Goal: Information Seeking & Learning: Learn about a topic

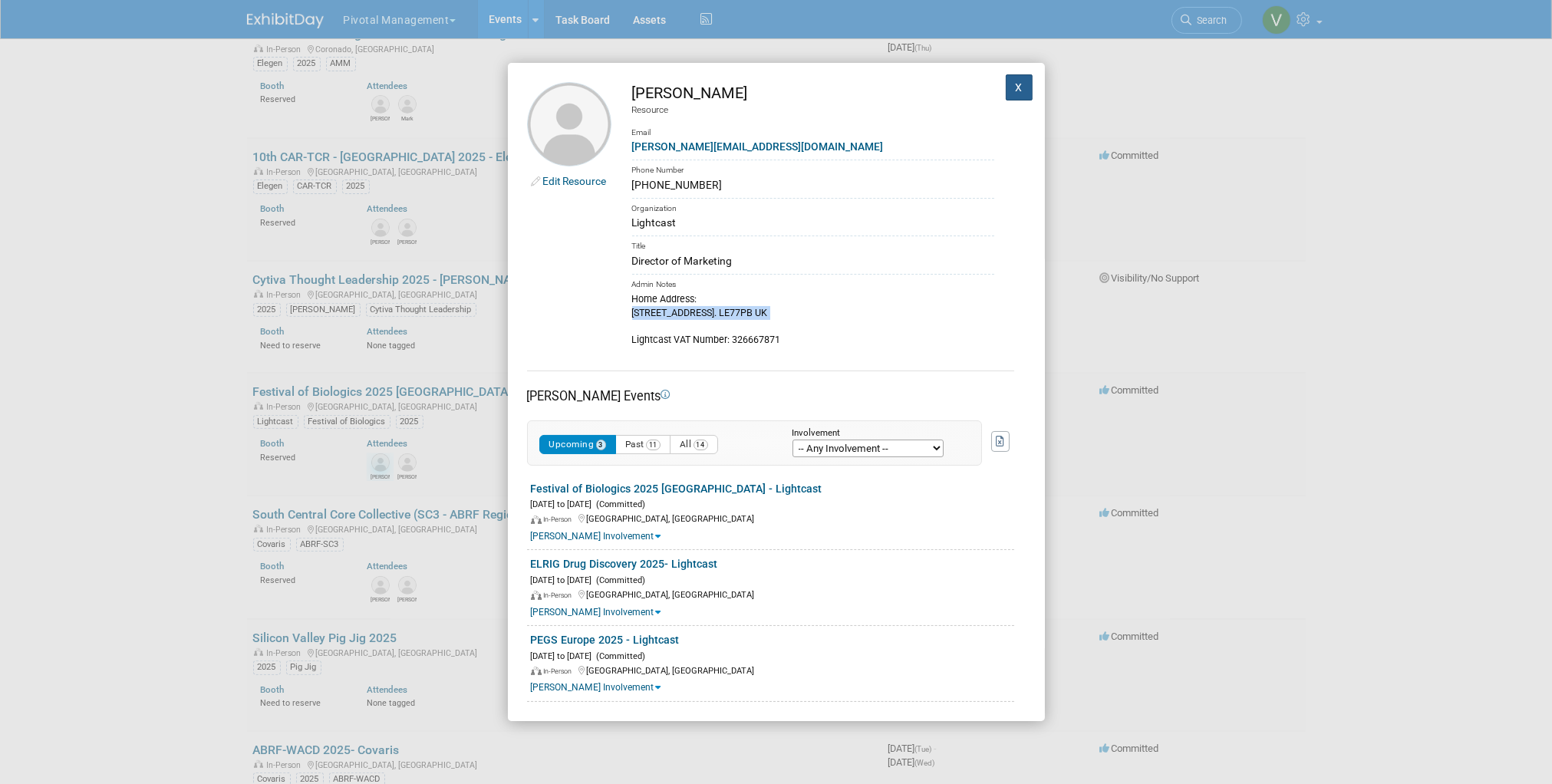
click at [1006, 84] on button "X" at bounding box center [1019, 86] width 27 height 26
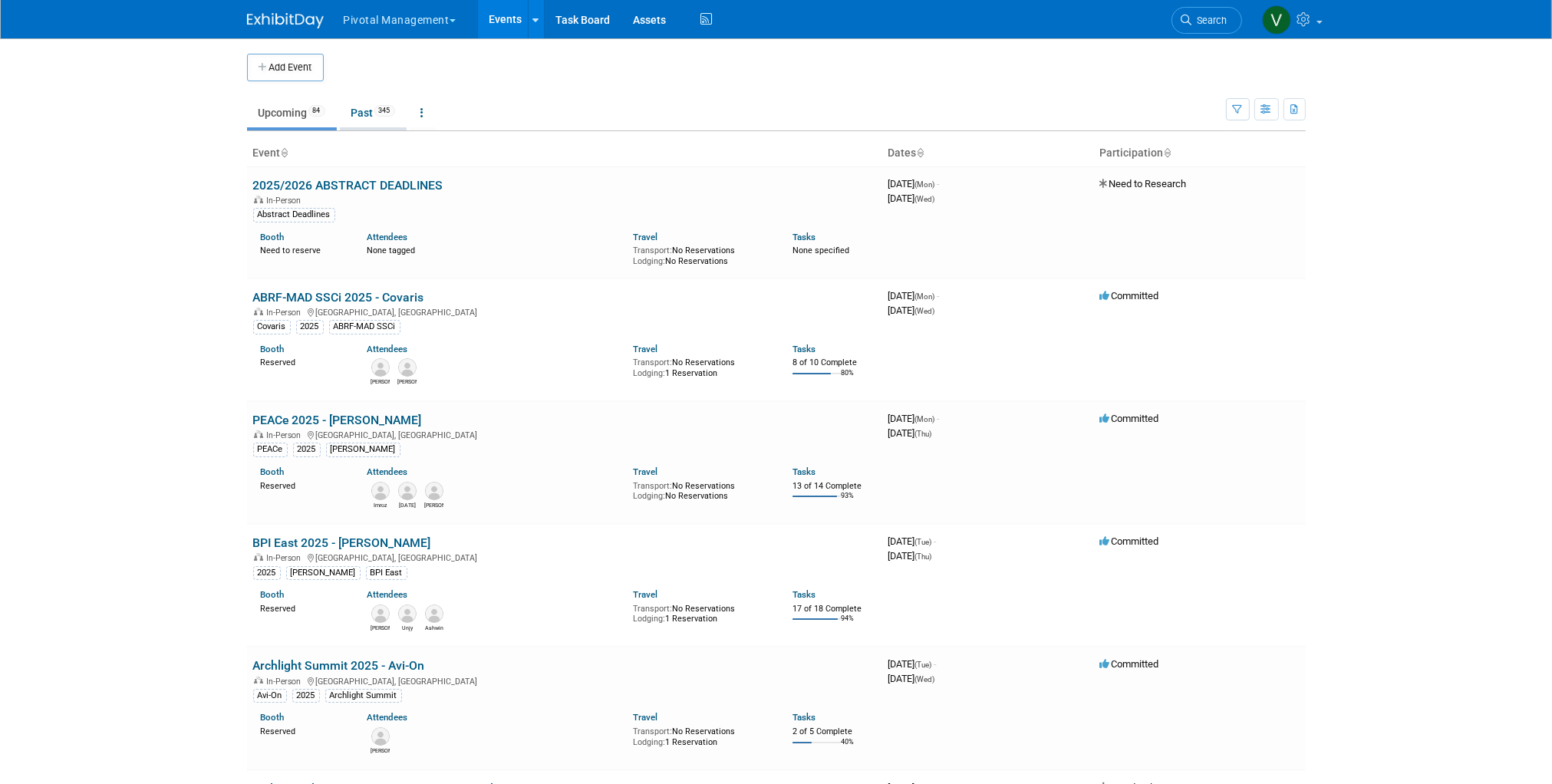
click at [373, 114] on link "Past 345" at bounding box center [373, 112] width 67 height 29
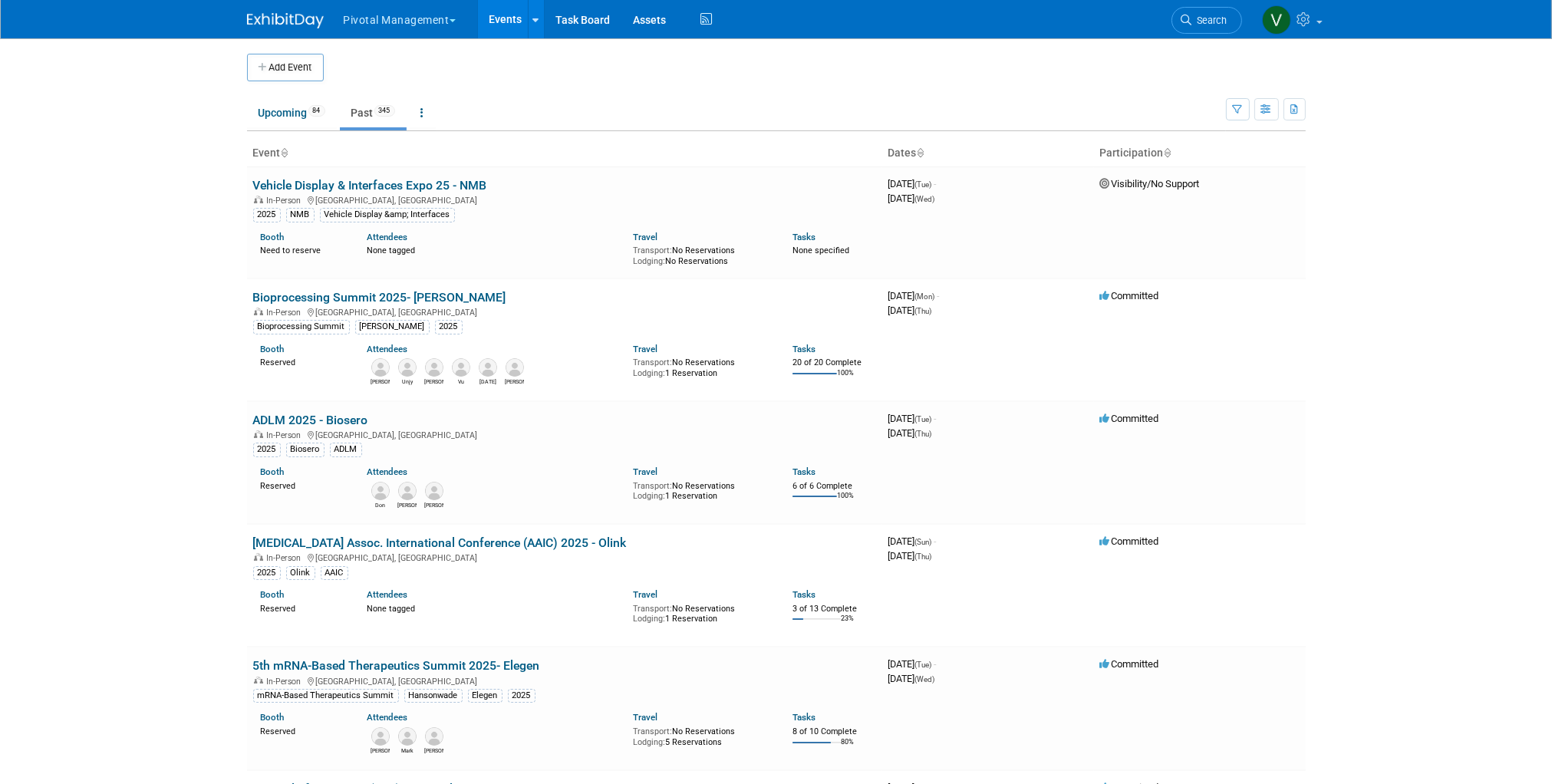
scroll to position [866, 0]
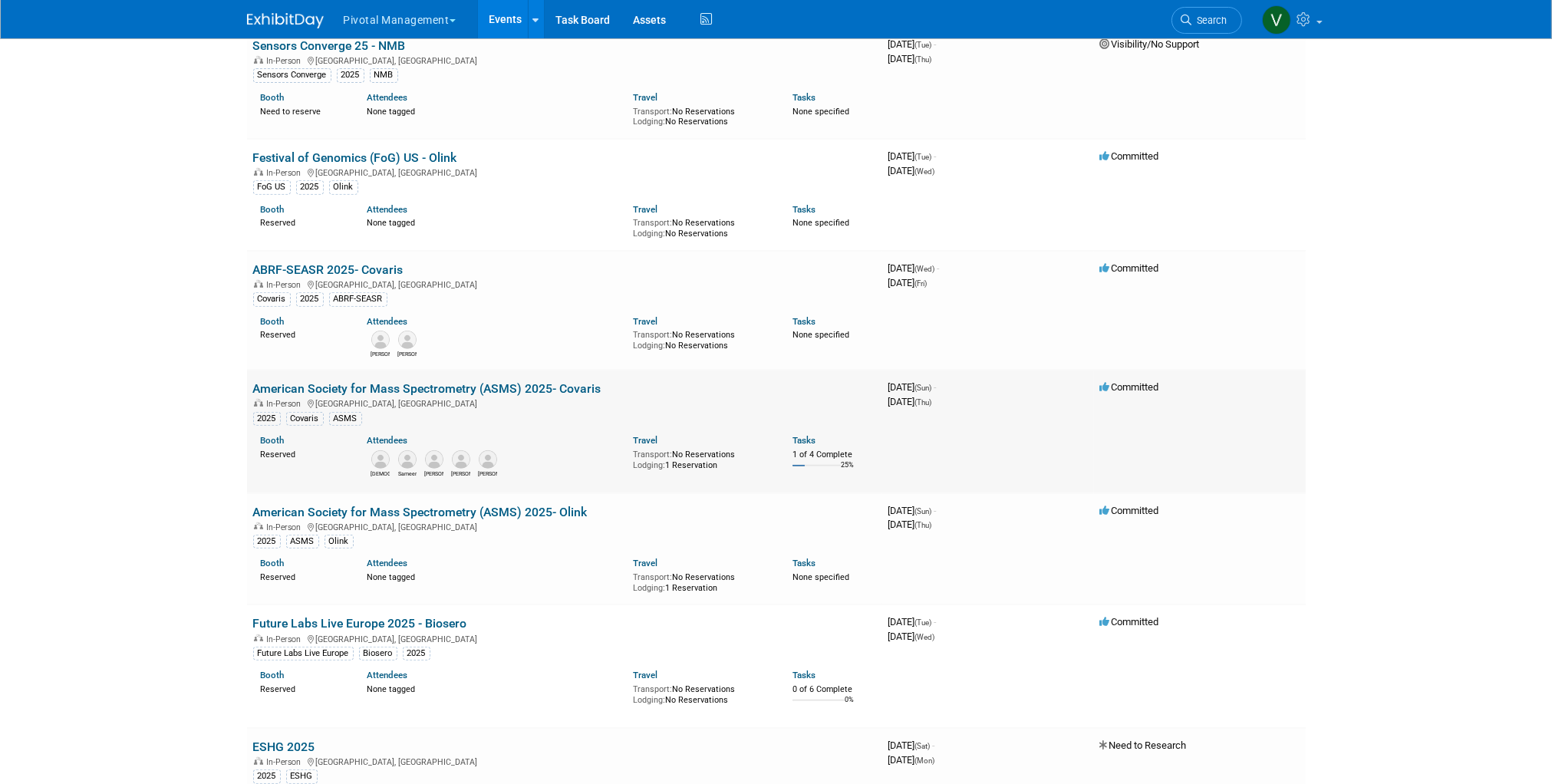
click at [326, 395] on link "American Society for Mass Spectrometry (ASMS) 2025- Covaris" at bounding box center [427, 389] width 348 height 15
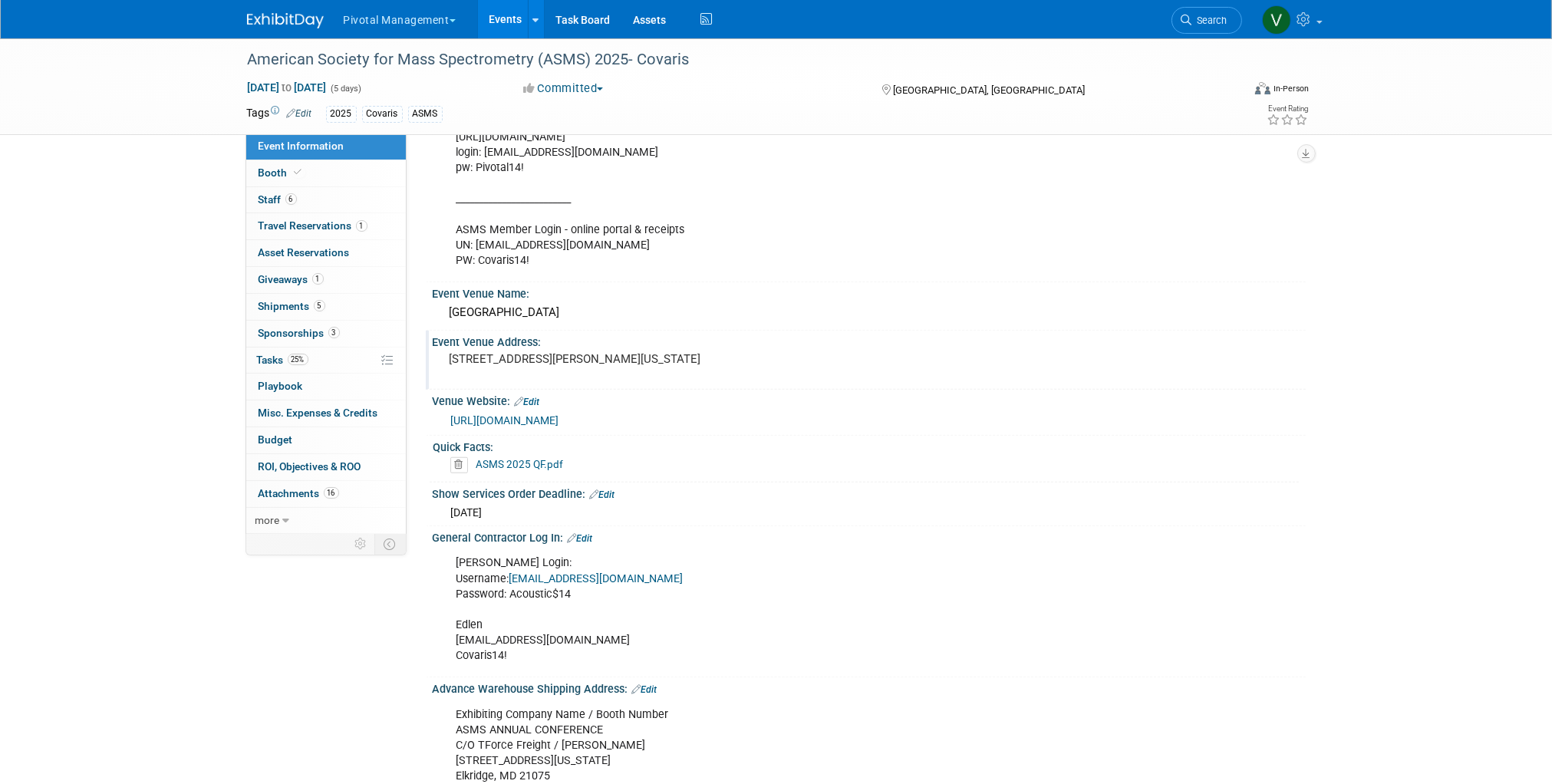
scroll to position [1742, 0]
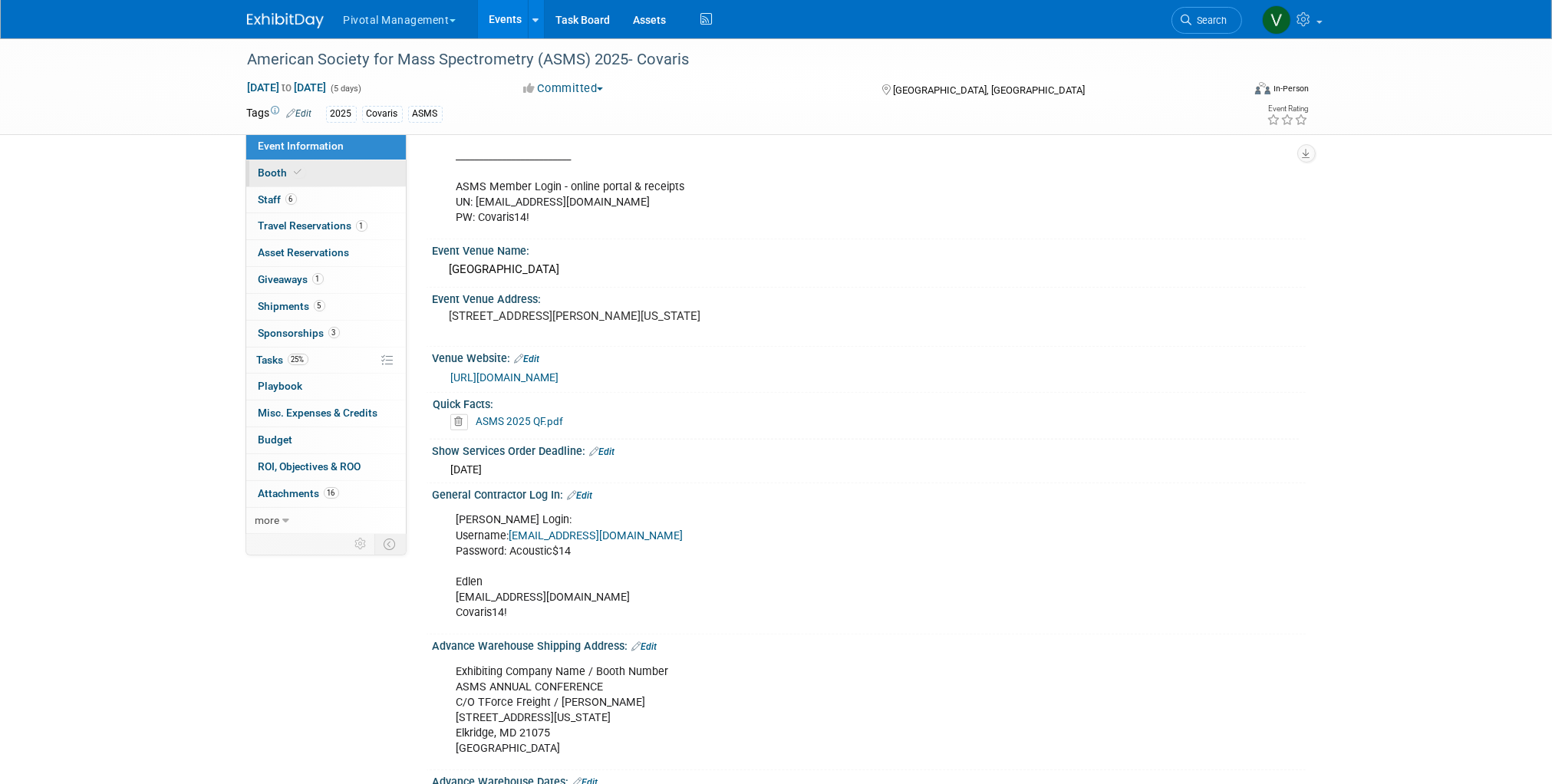
click at [332, 172] on link "Booth" at bounding box center [326, 173] width 160 height 26
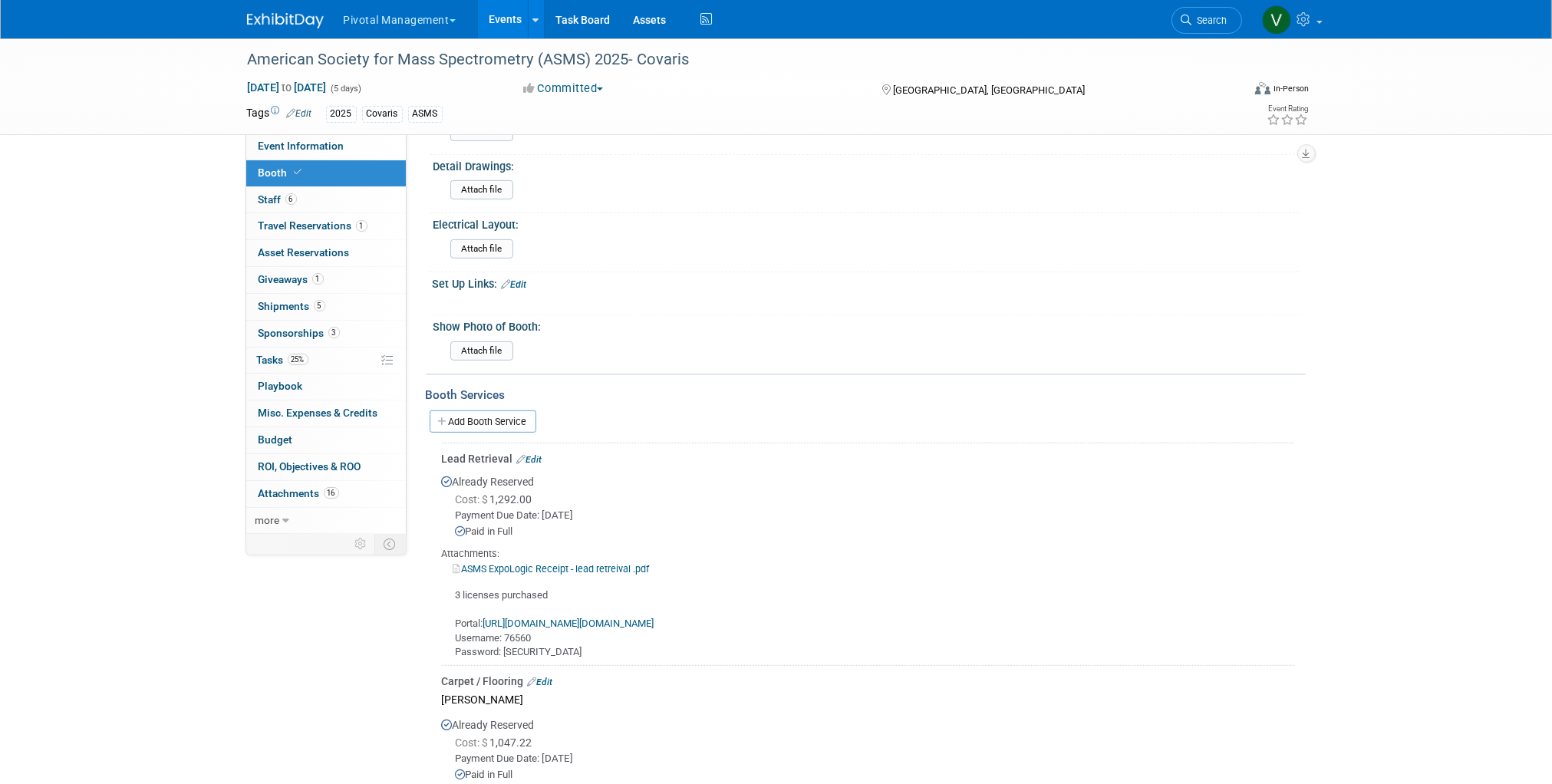
scroll to position [1005, 0]
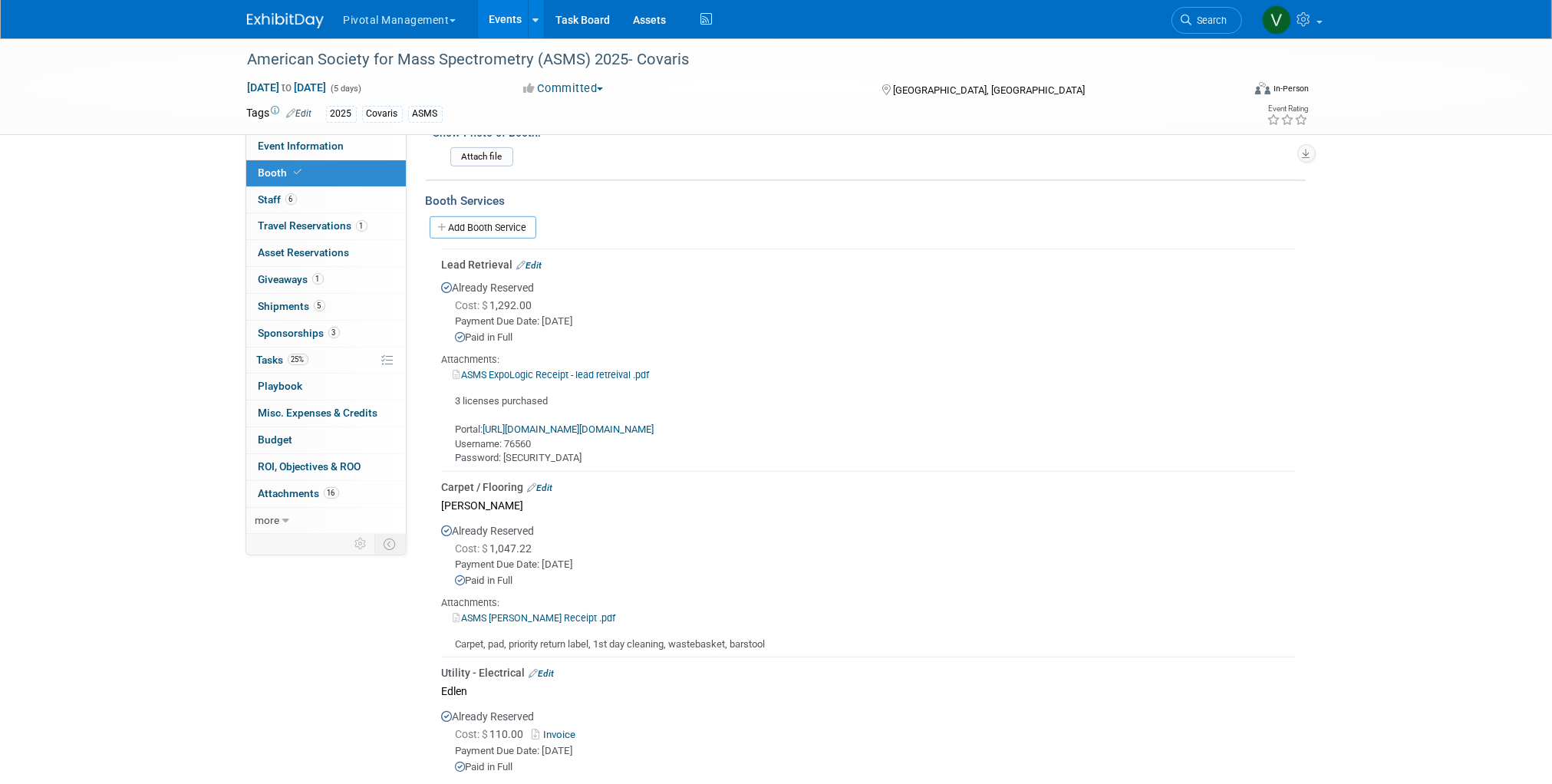
click at [528, 369] on link "ASMS ExpoLogic Receipt - lead retreival .pdf" at bounding box center [551, 375] width 196 height 12
drag, startPoint x: 506, startPoint y: 446, endPoint x: 556, endPoint y: 450, distance: 50.2
click at [556, 450] on div "3 licenses purchased Portal: https://myexpoleads.expologic.com/index.cfm/portal…" at bounding box center [867, 423] width 853 height 84
copy div "3A1D5ABF"
click at [558, 423] on link "https://myexpoleads.expologic.com/index.cfm/portal:login/" at bounding box center [569, 429] width 171 height 12
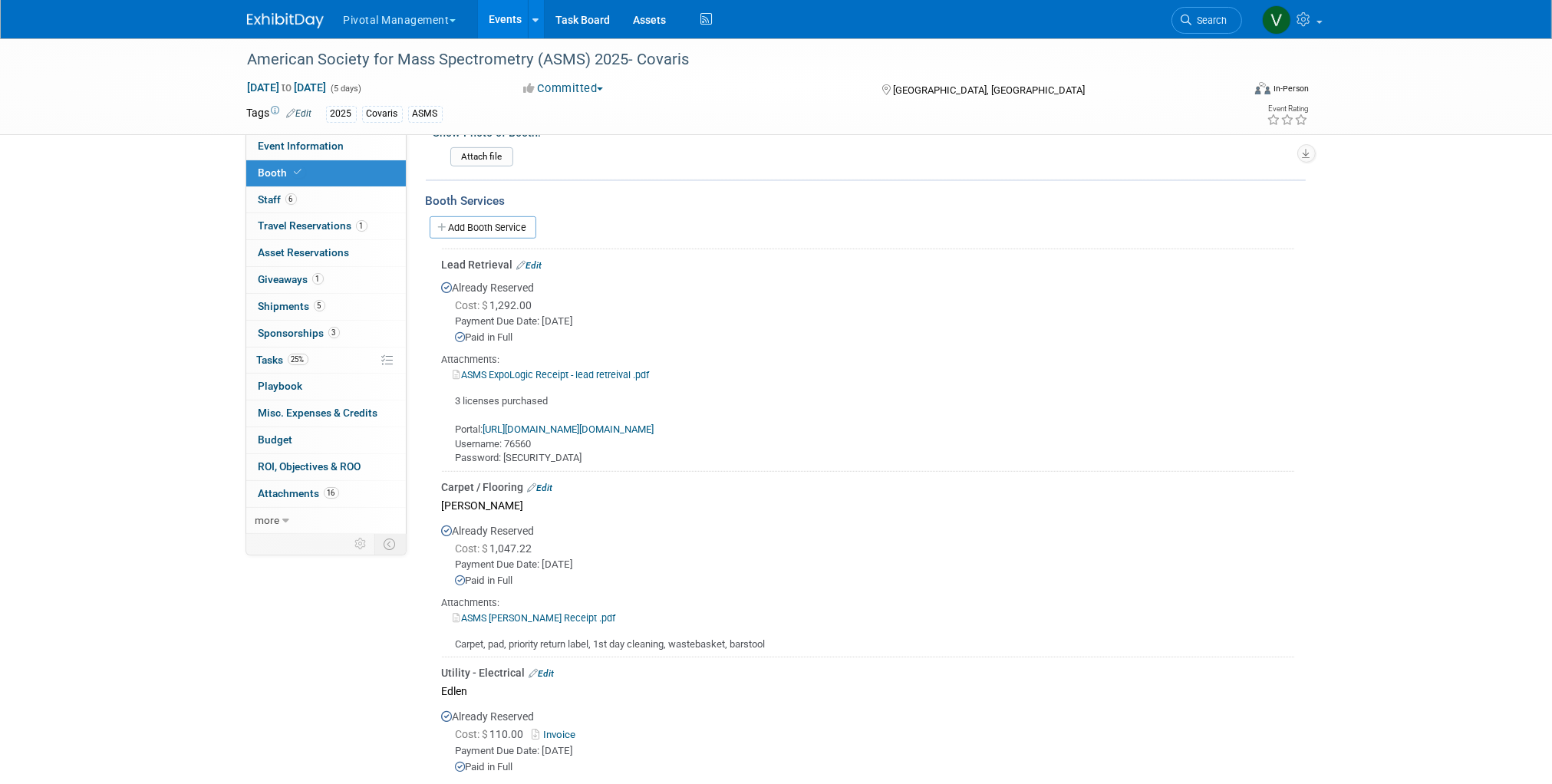
click at [749, 331] on div "Paid in Full" at bounding box center [875, 338] width 838 height 15
click at [572, 369] on link "ASMS ExpoLogic Receipt - lead retreival .pdf" at bounding box center [551, 375] width 196 height 12
click at [313, 200] on link "6 Staff 6" at bounding box center [326, 200] width 160 height 26
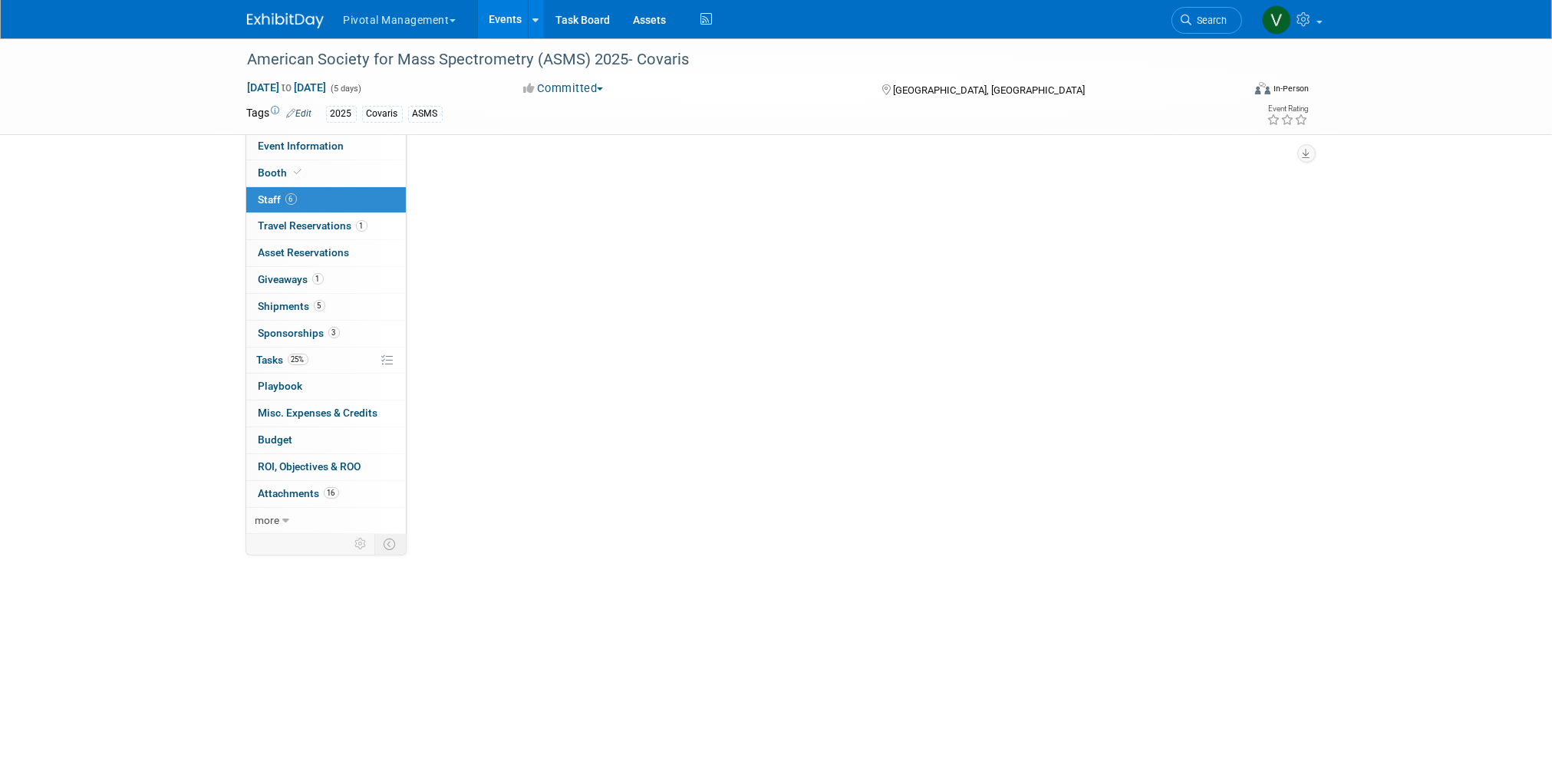
scroll to position [0, 0]
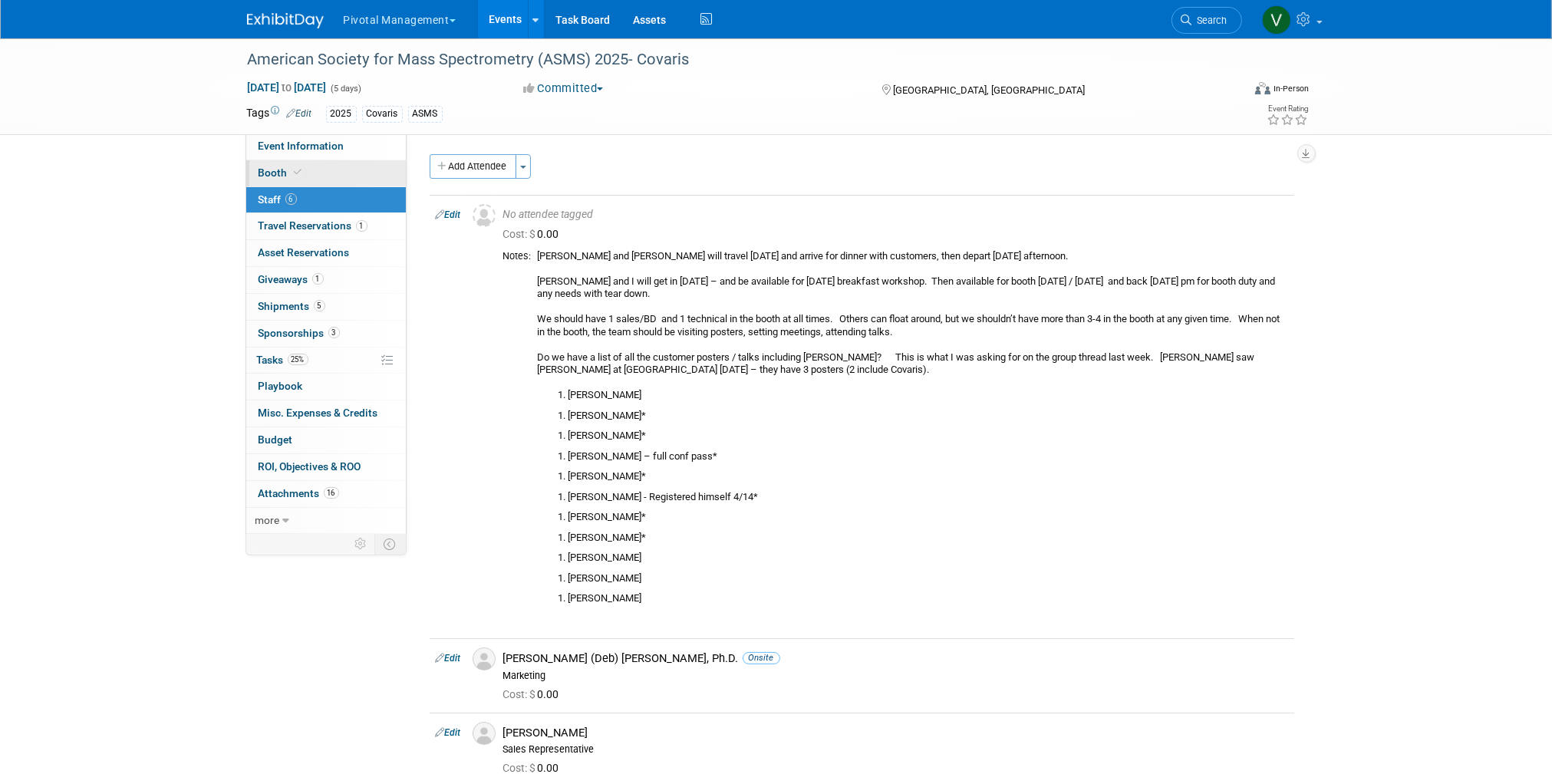
click at [362, 169] on link "Booth" at bounding box center [326, 173] width 160 height 26
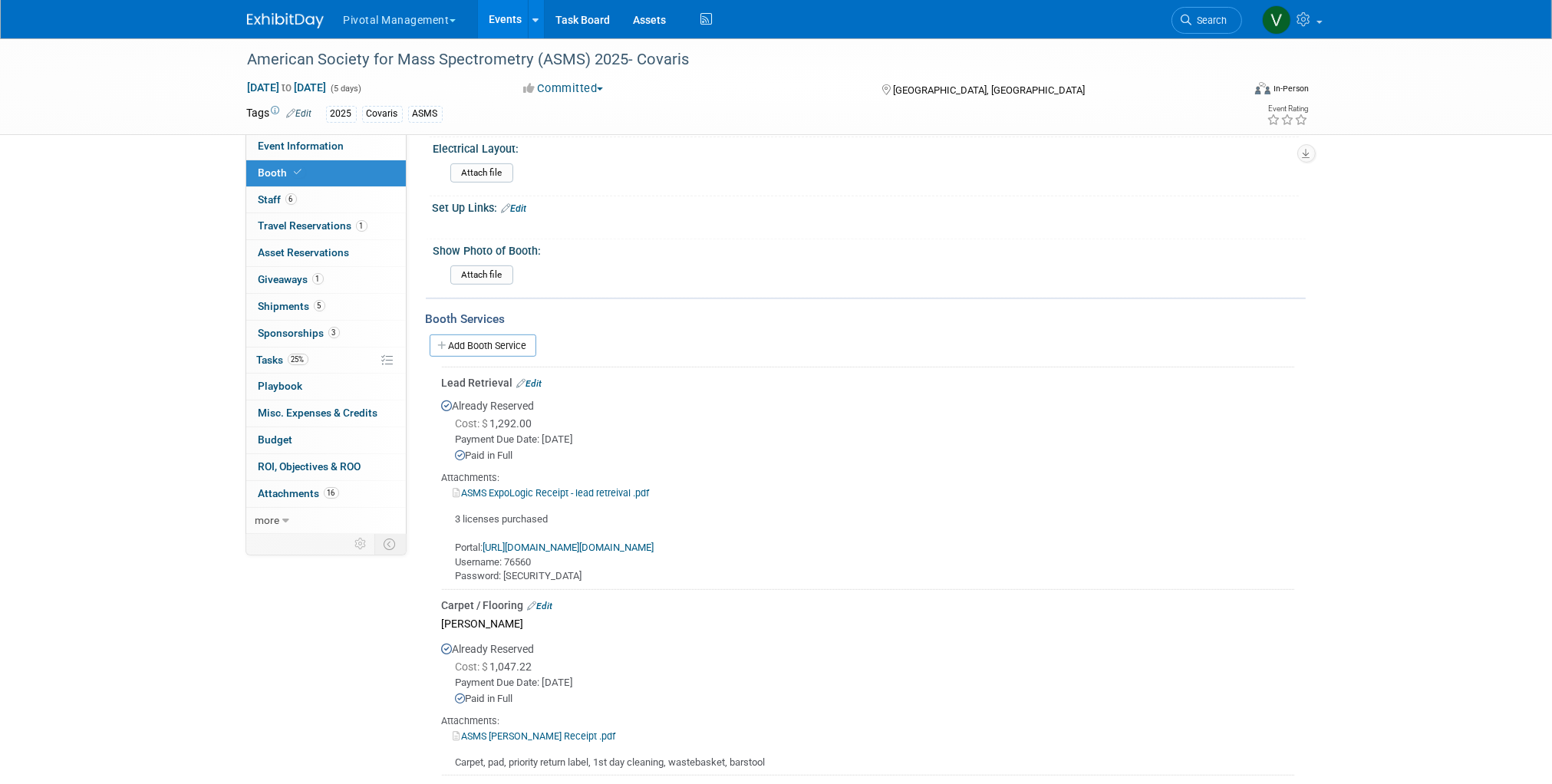
click at [536, 378] on link "Edit" at bounding box center [530, 383] width 25 height 11
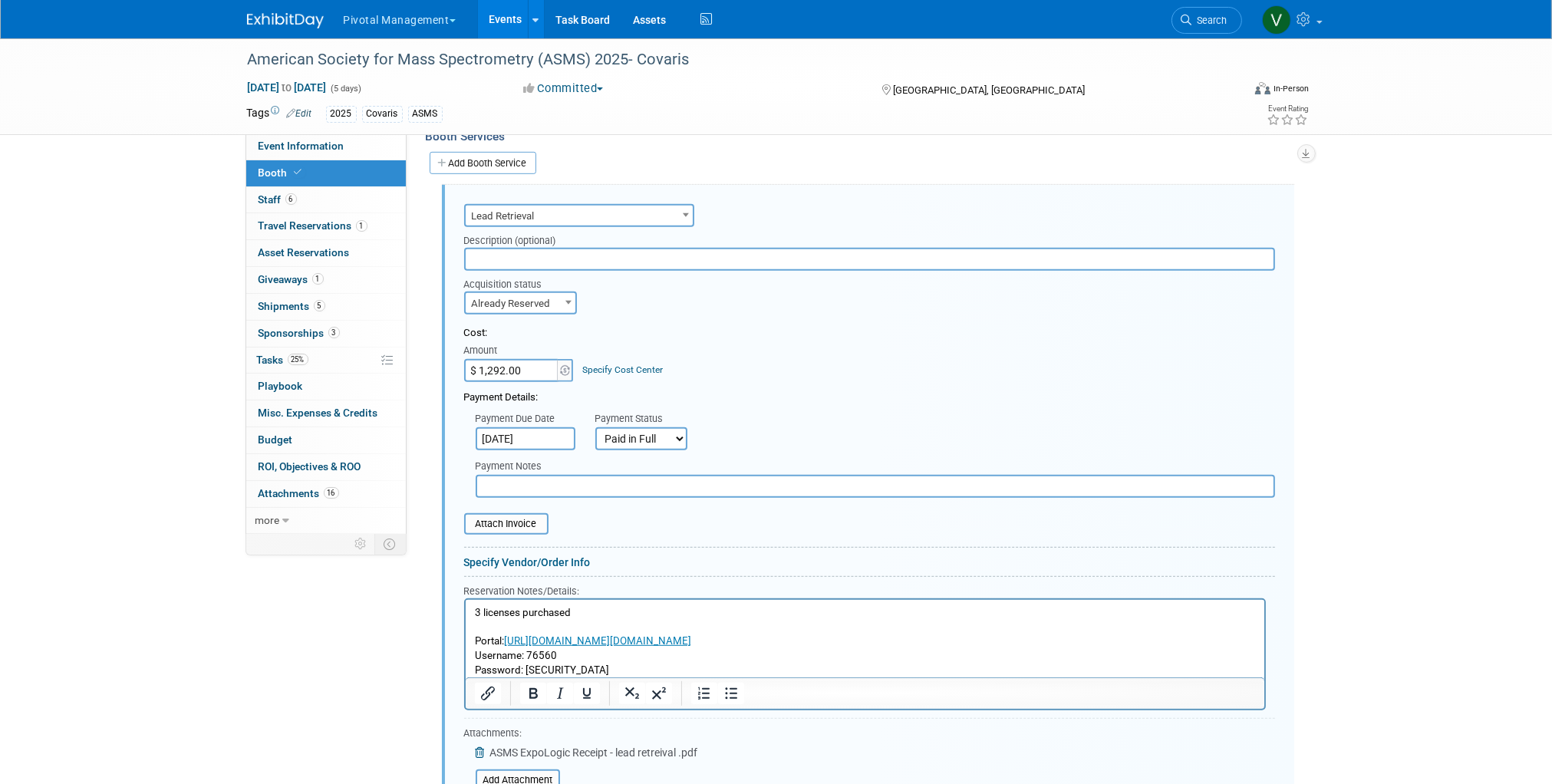
scroll to position [1243, 0]
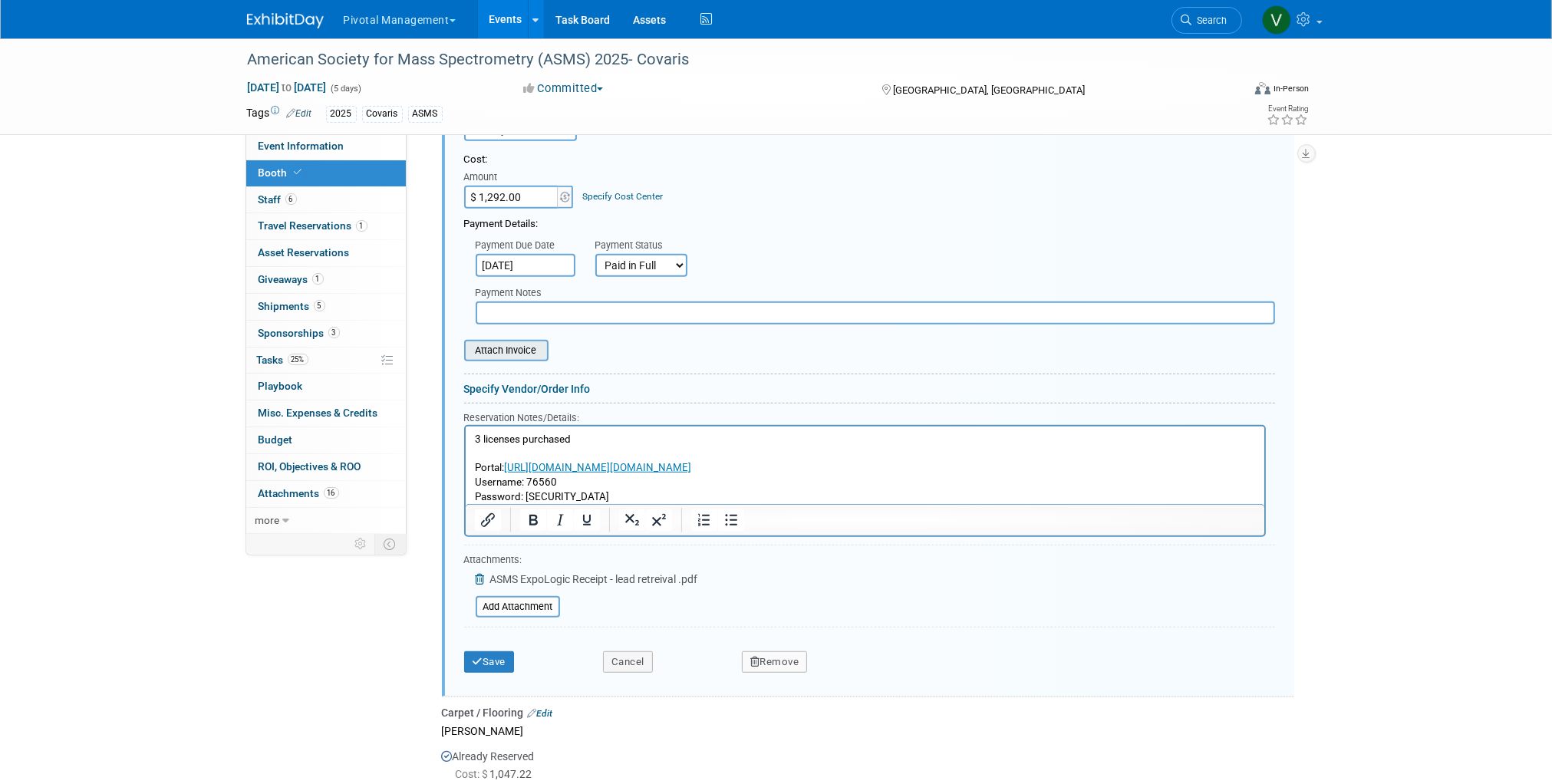
click at [487, 342] on input "file" at bounding box center [456, 351] width 183 height 18
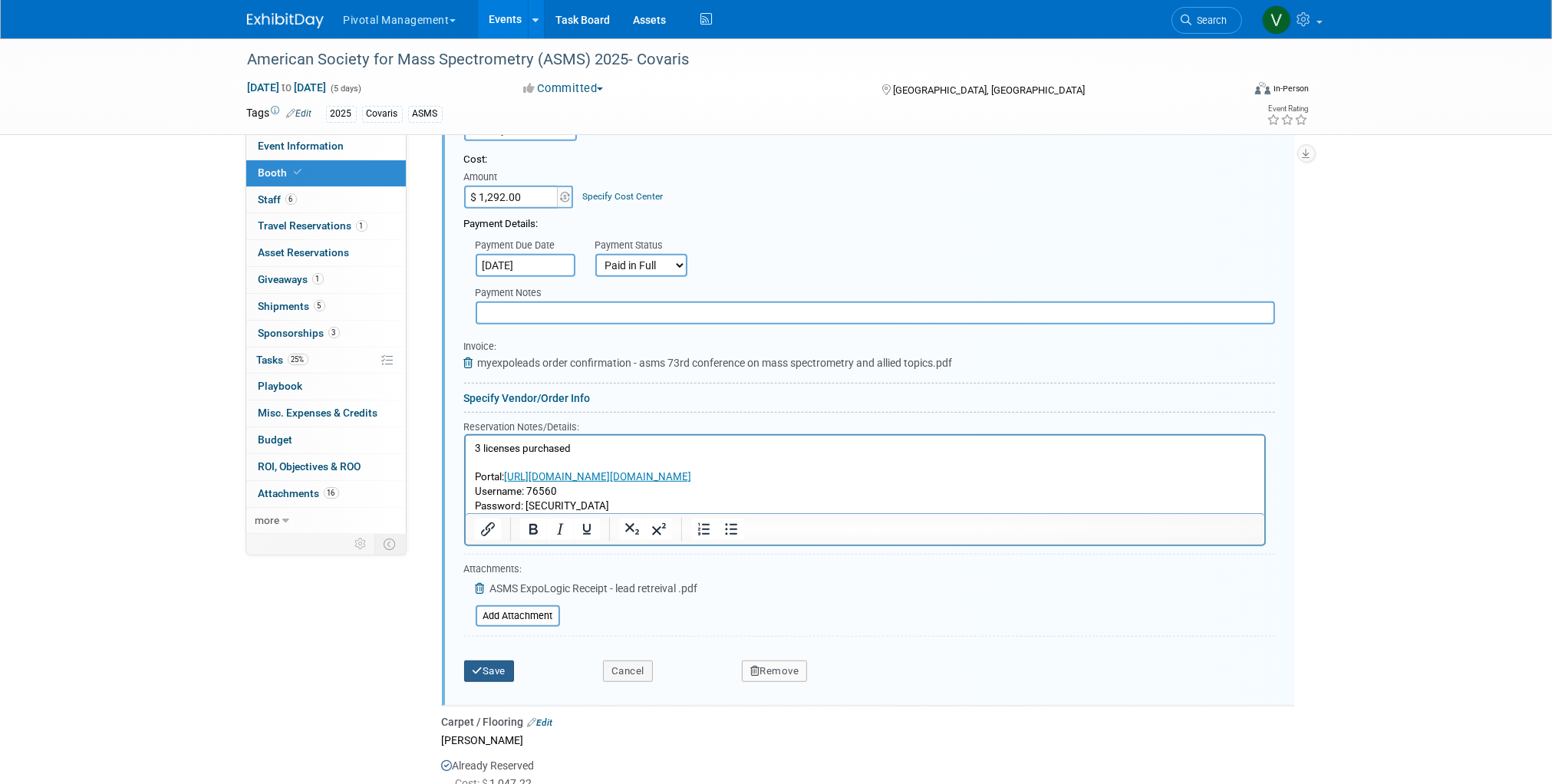
click at [494, 660] on button "Save" at bounding box center [489, 671] width 51 height 22
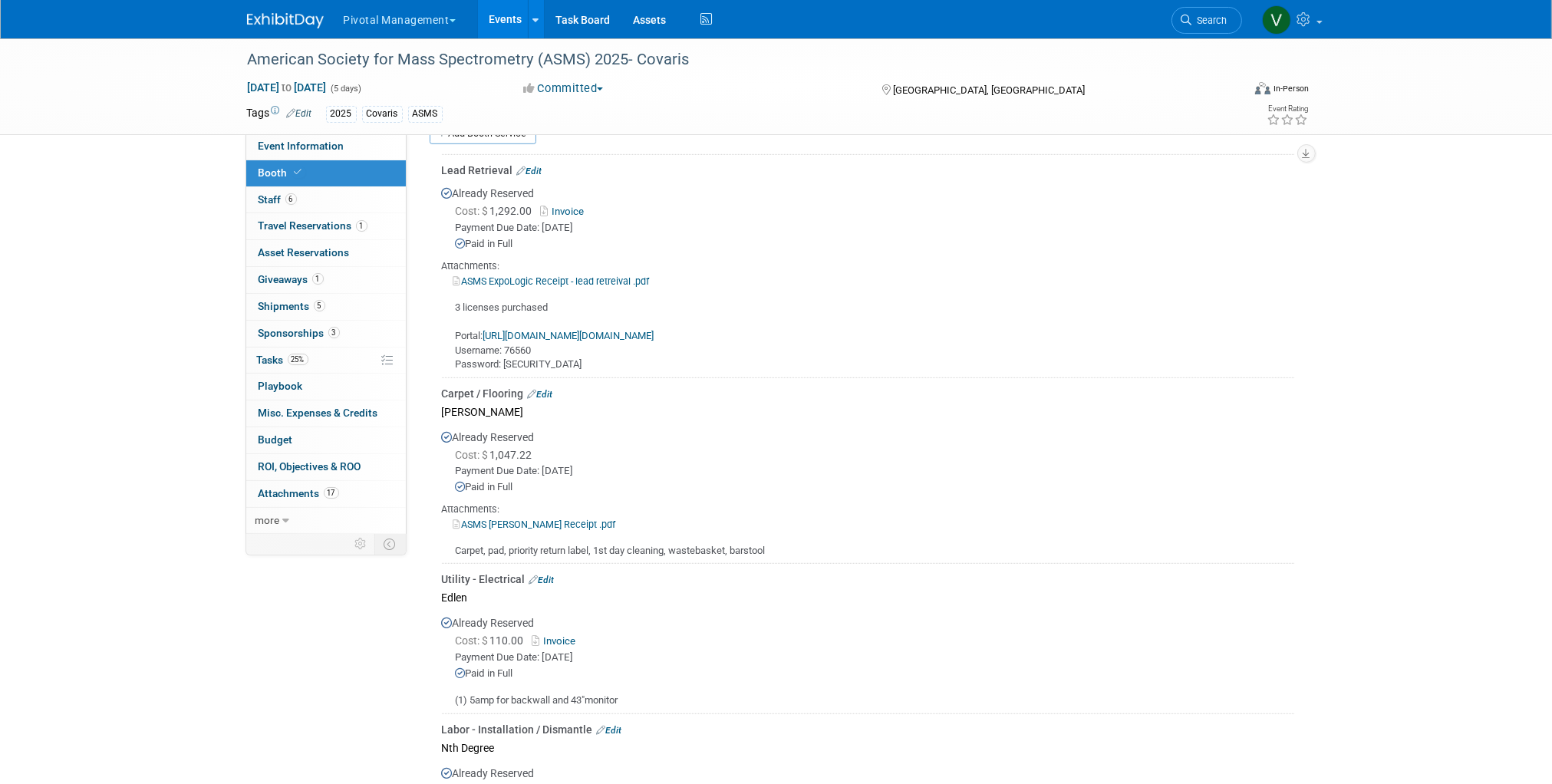
scroll to position [1119, 0]
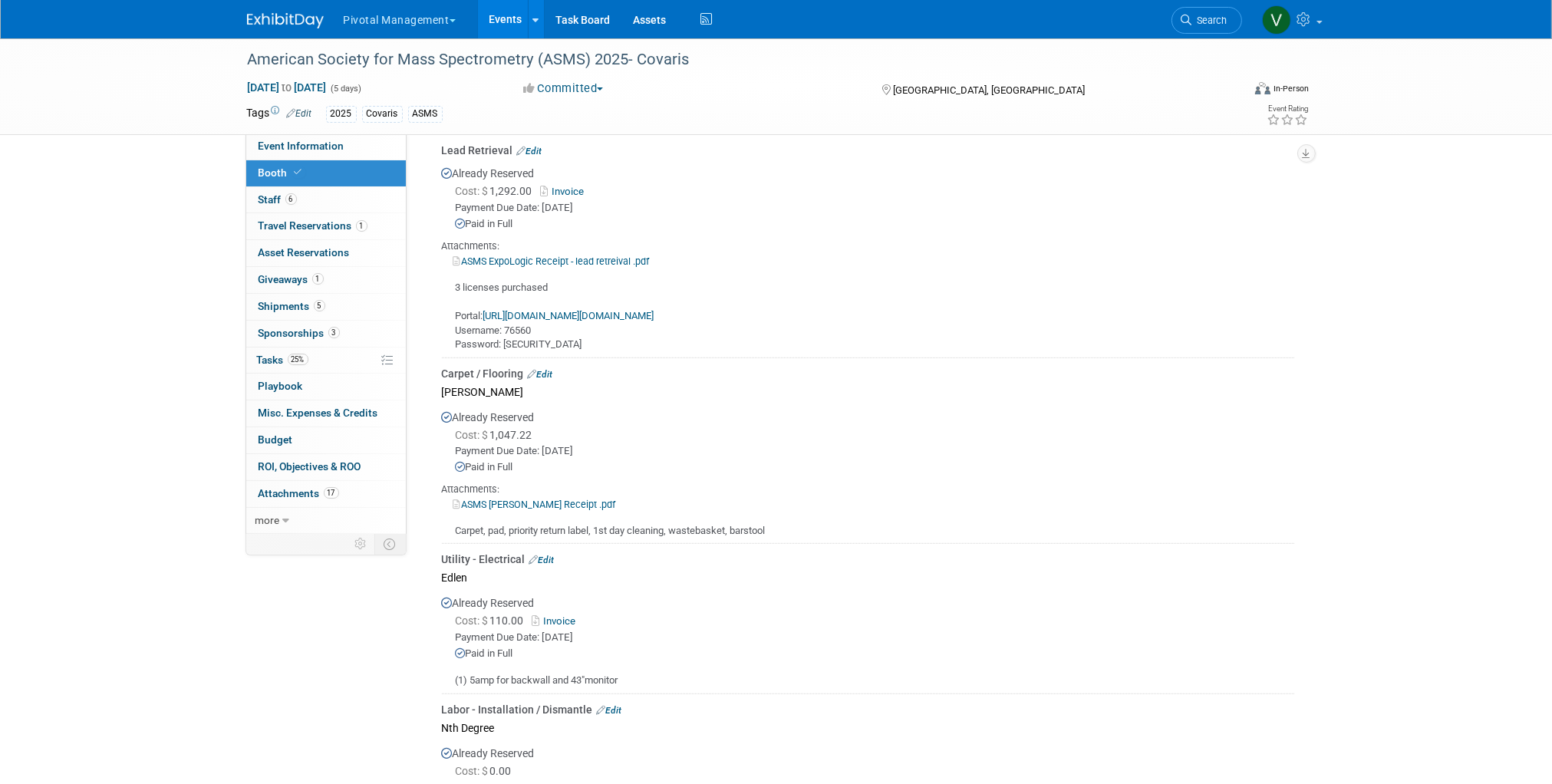
click at [505, 499] on link "ASMS Freeman Receipt .pdf" at bounding box center [535, 505] width 163 height 12
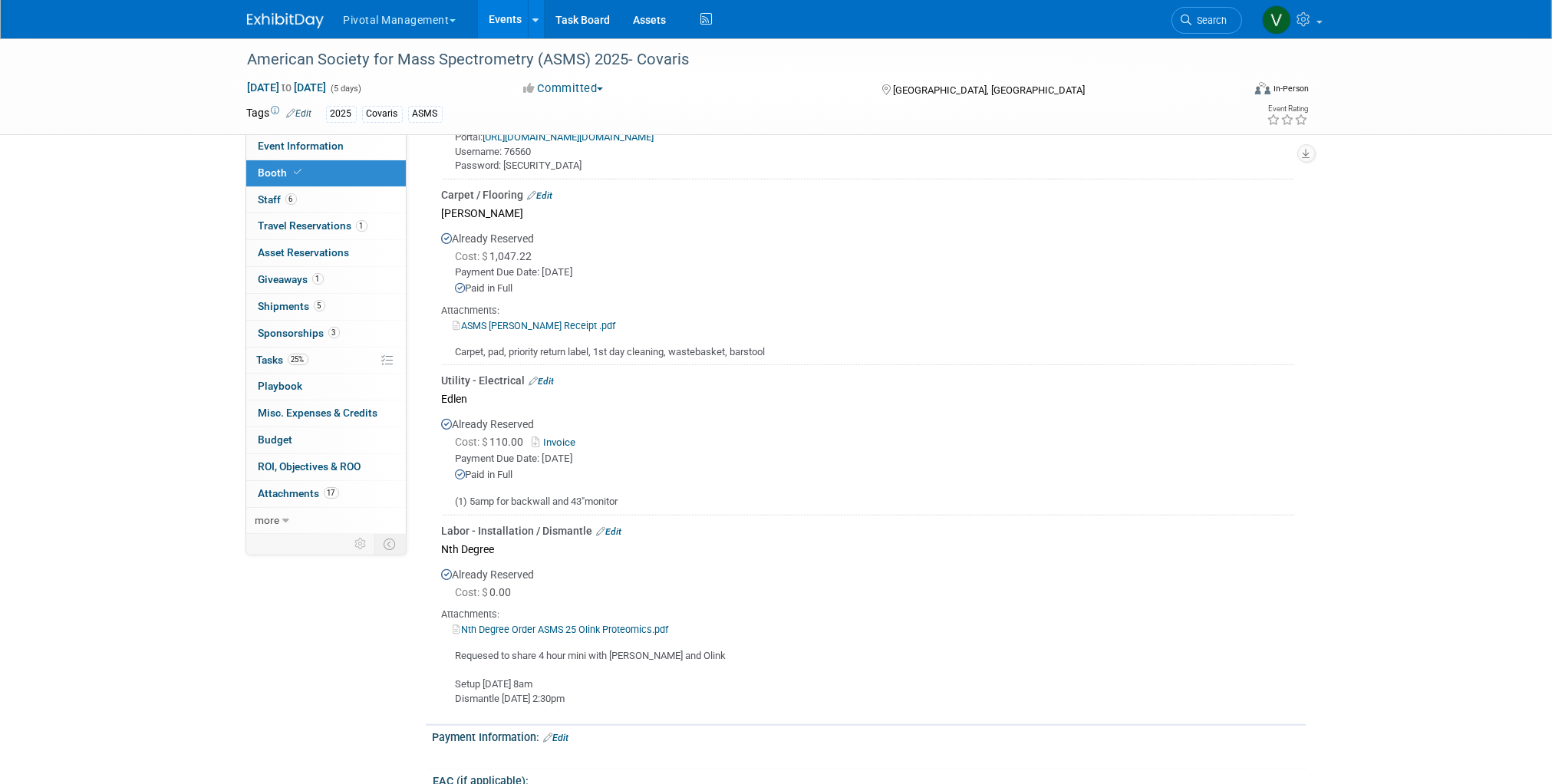
scroll to position [1452, 0]
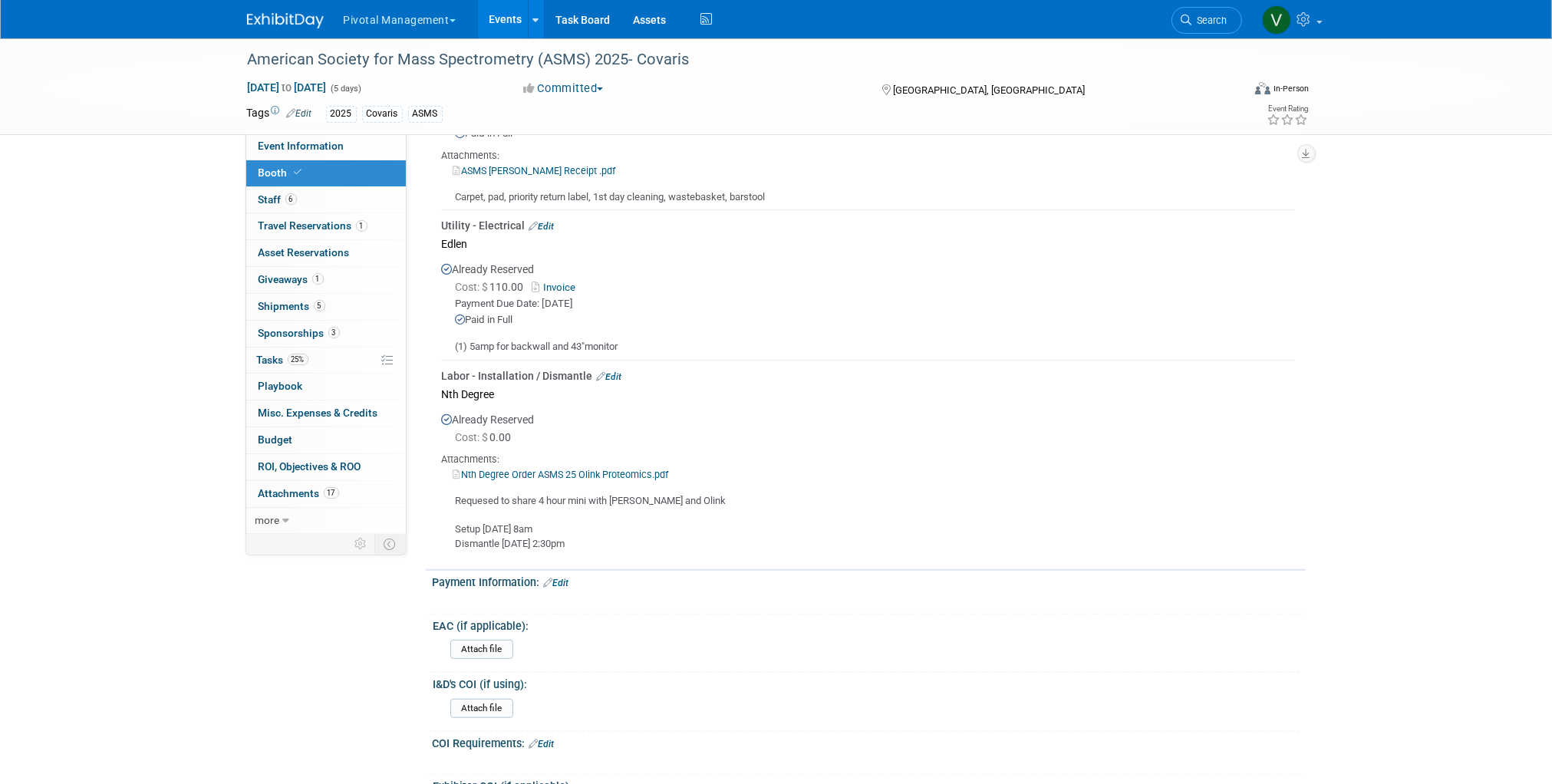
click at [582, 469] on link "Nth Degree Order ASMS 25 Olink Proteomics.pdf" at bounding box center [561, 475] width 215 height 12
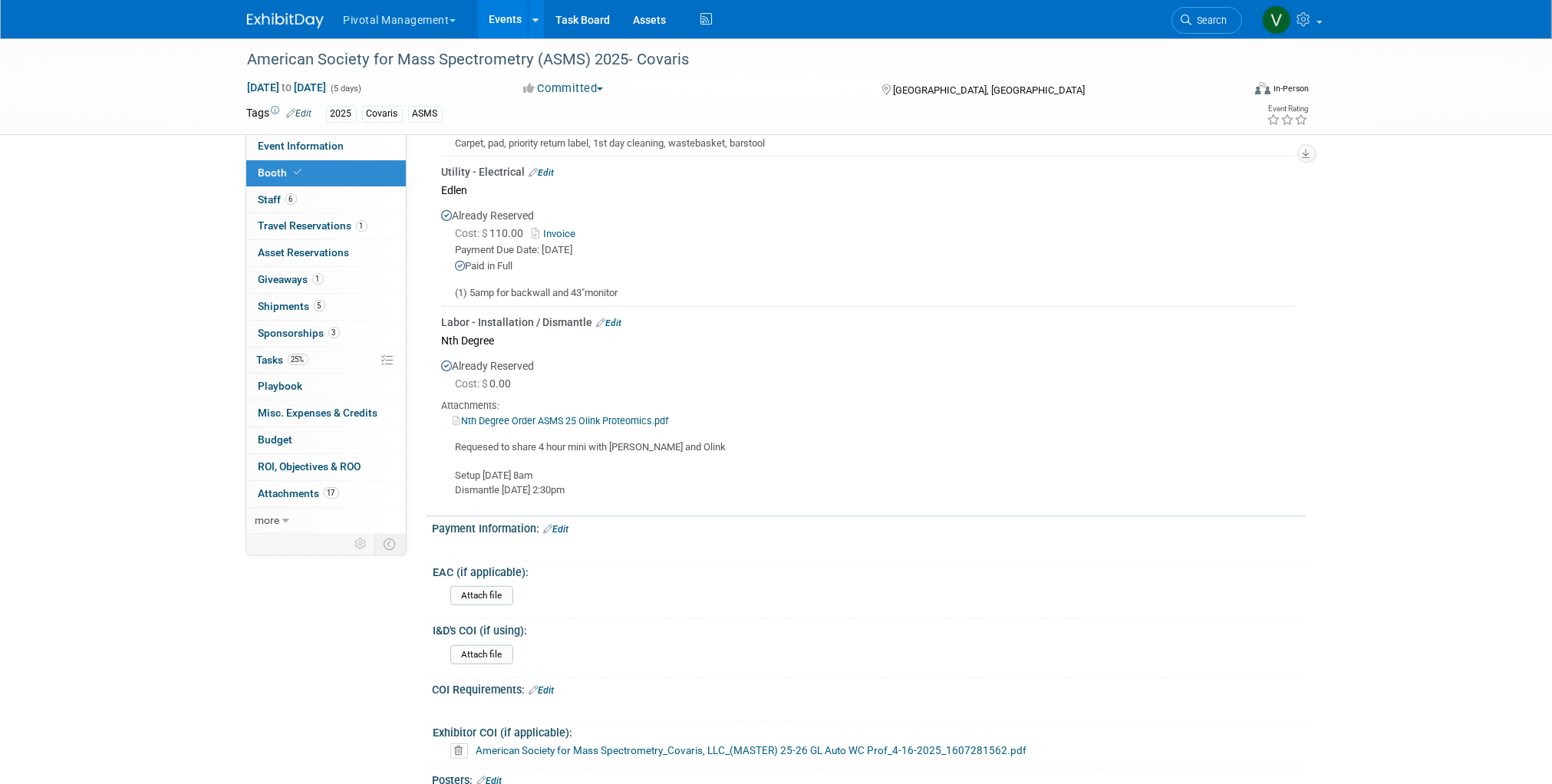
scroll to position [1418, 0]
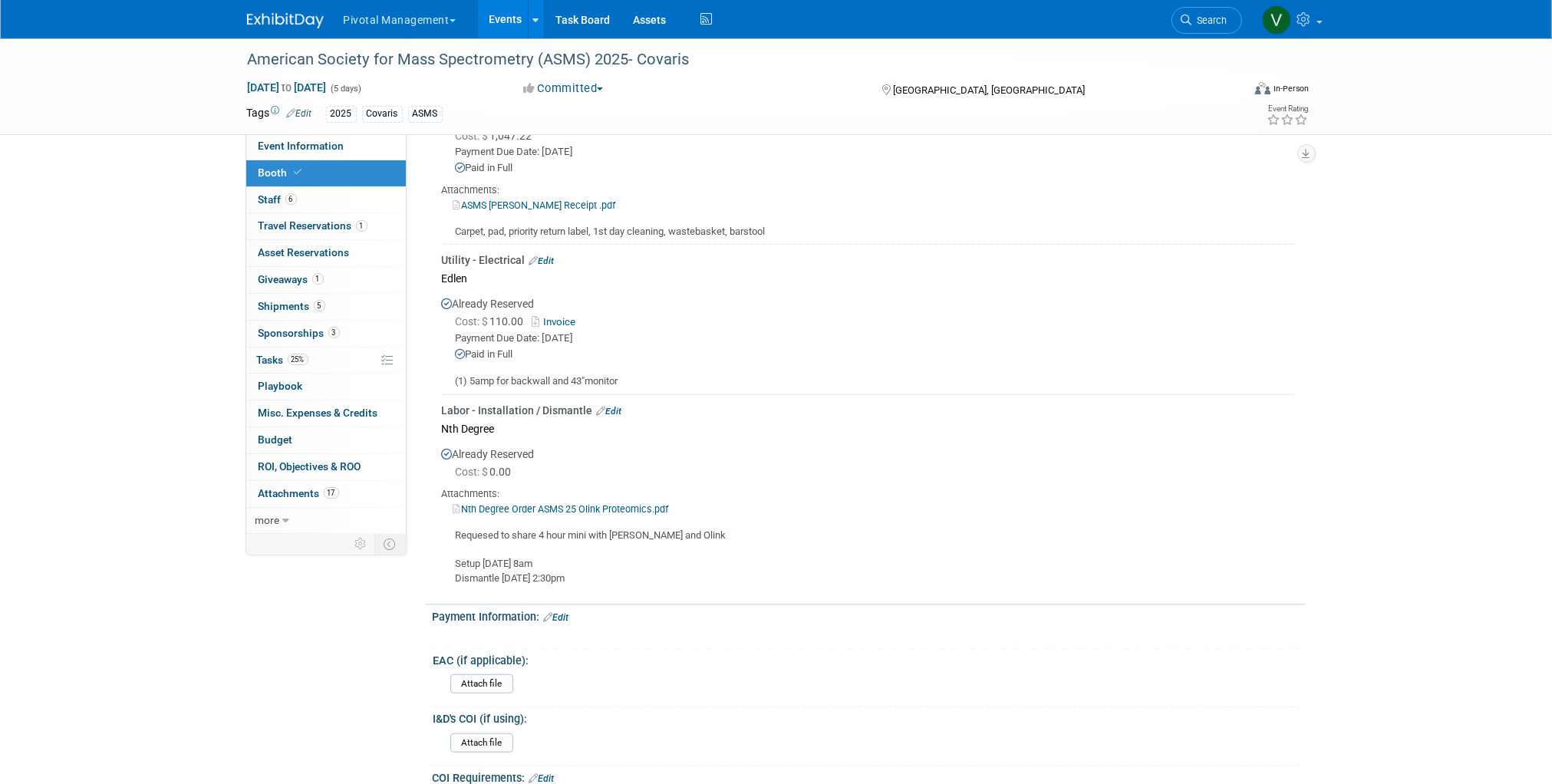
click at [565, 316] on link "Invoice" at bounding box center [557, 322] width 50 height 12
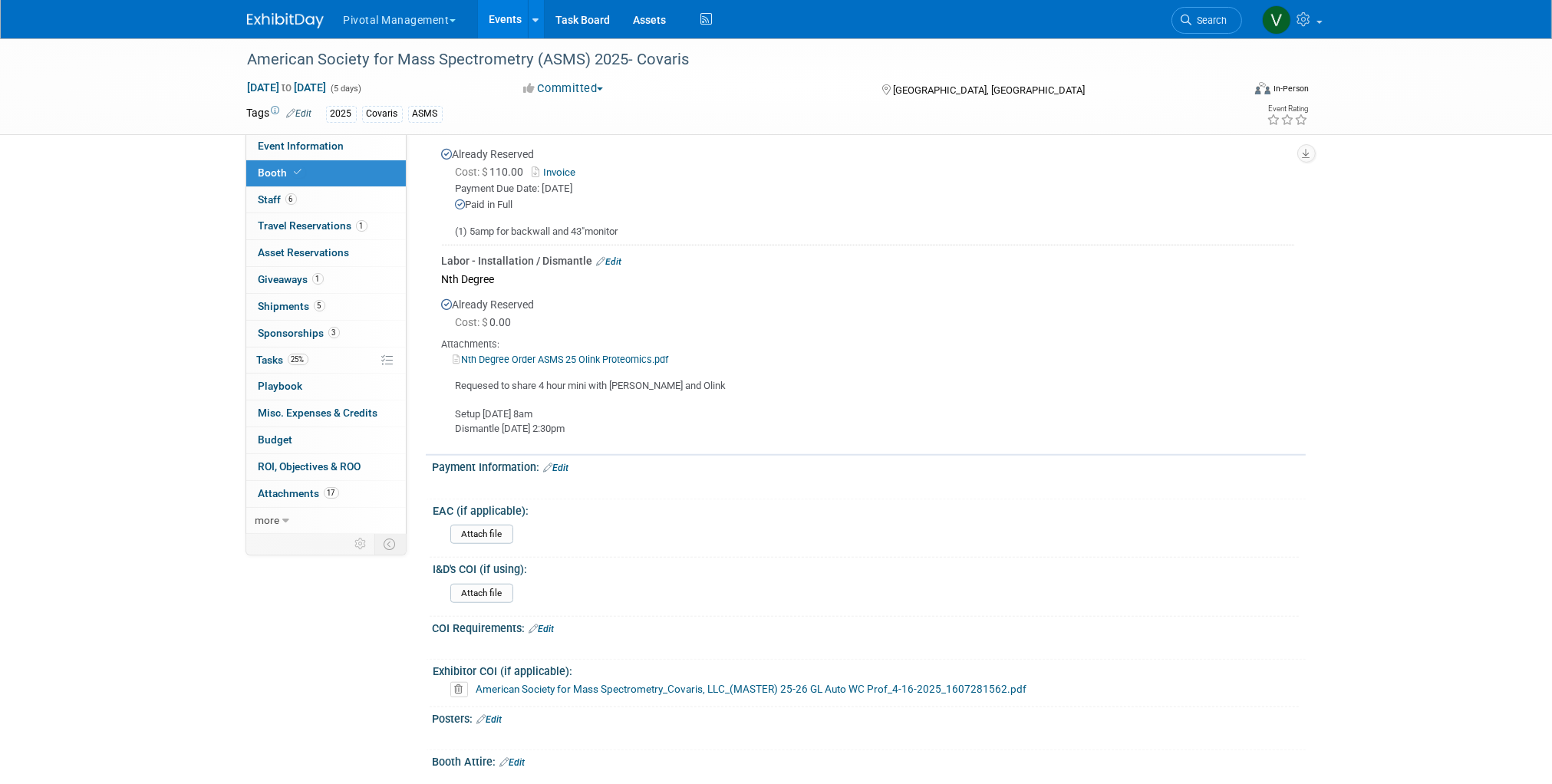
scroll to position [1550, 0]
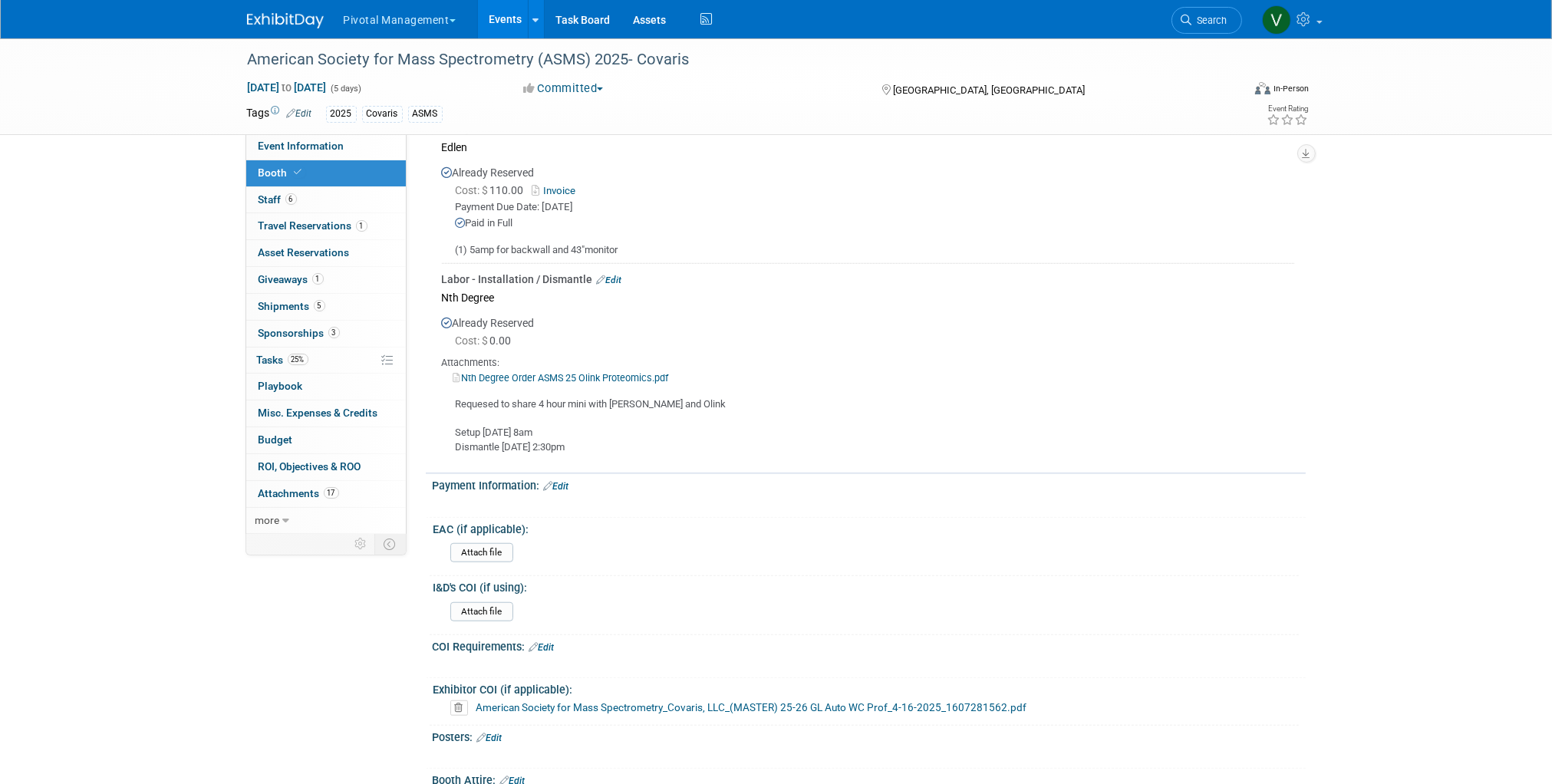
click at [500, 15] on link "Events" at bounding box center [506, 19] width 56 height 38
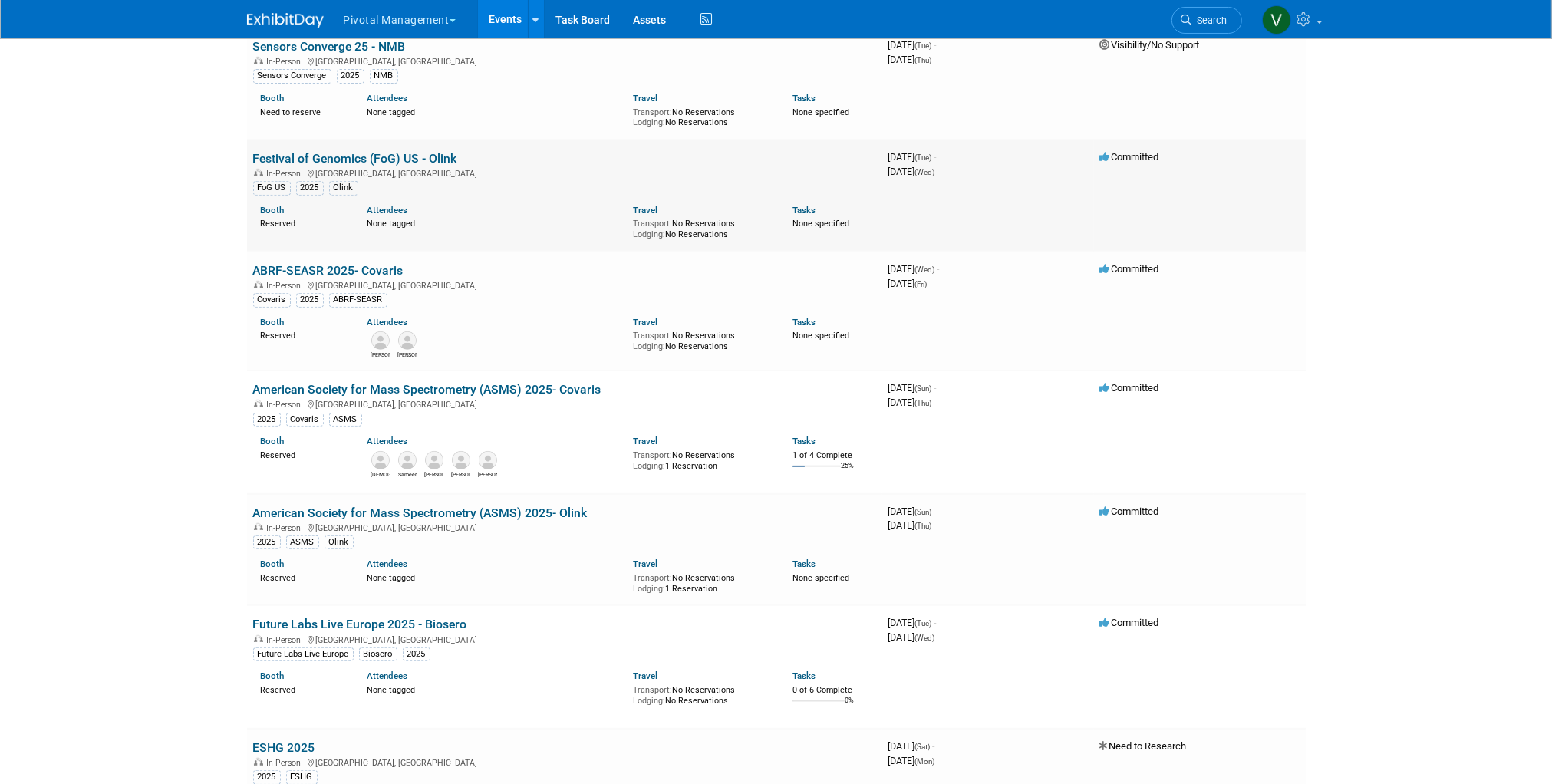
scroll to position [859, 0]
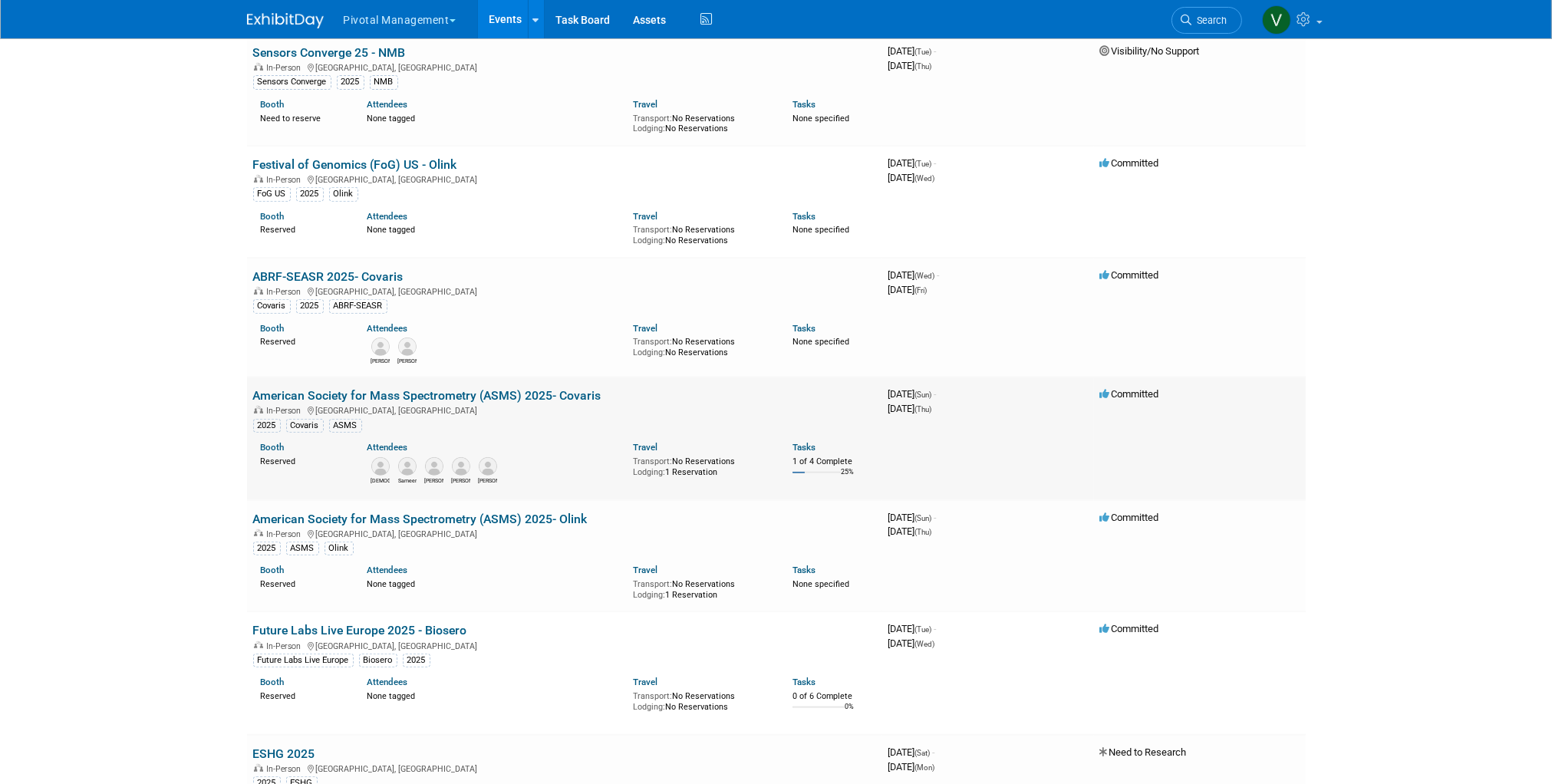
click at [365, 402] on link "American Society for Mass Spectrometry (ASMS) 2025- Covaris" at bounding box center [427, 396] width 348 height 15
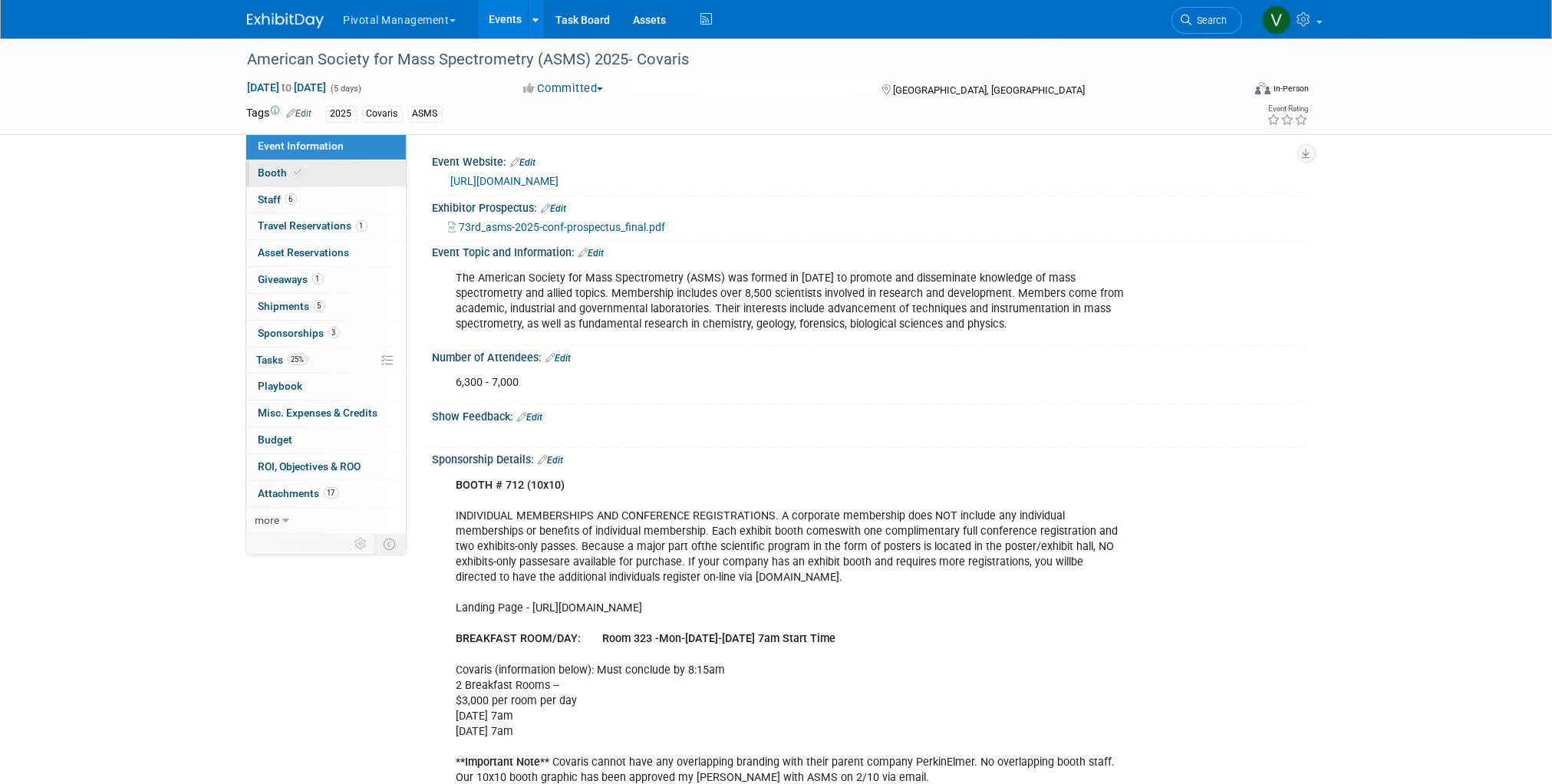
click at [322, 171] on link "Booth" at bounding box center [326, 173] width 160 height 26
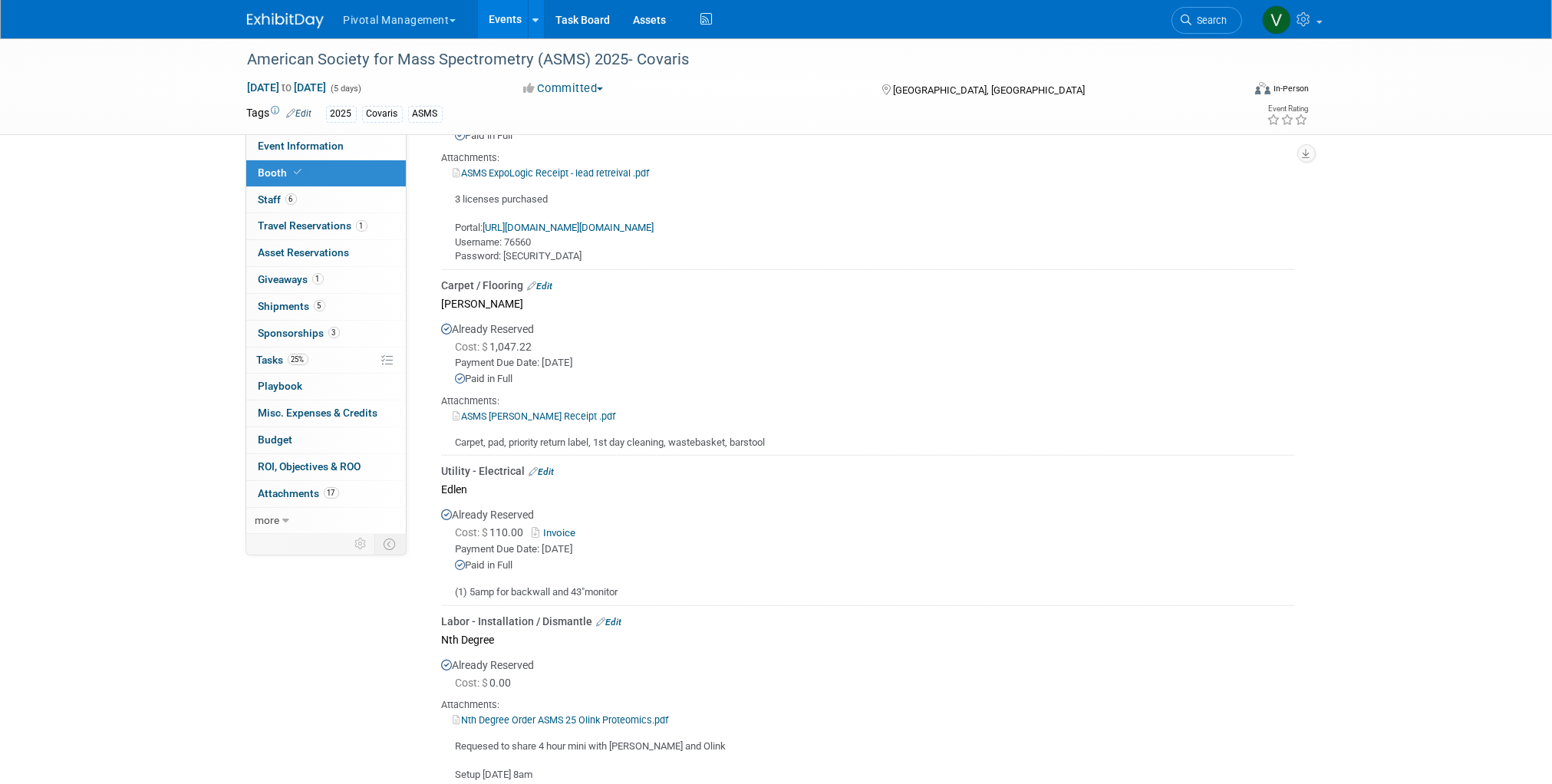
scroll to position [1175, 0]
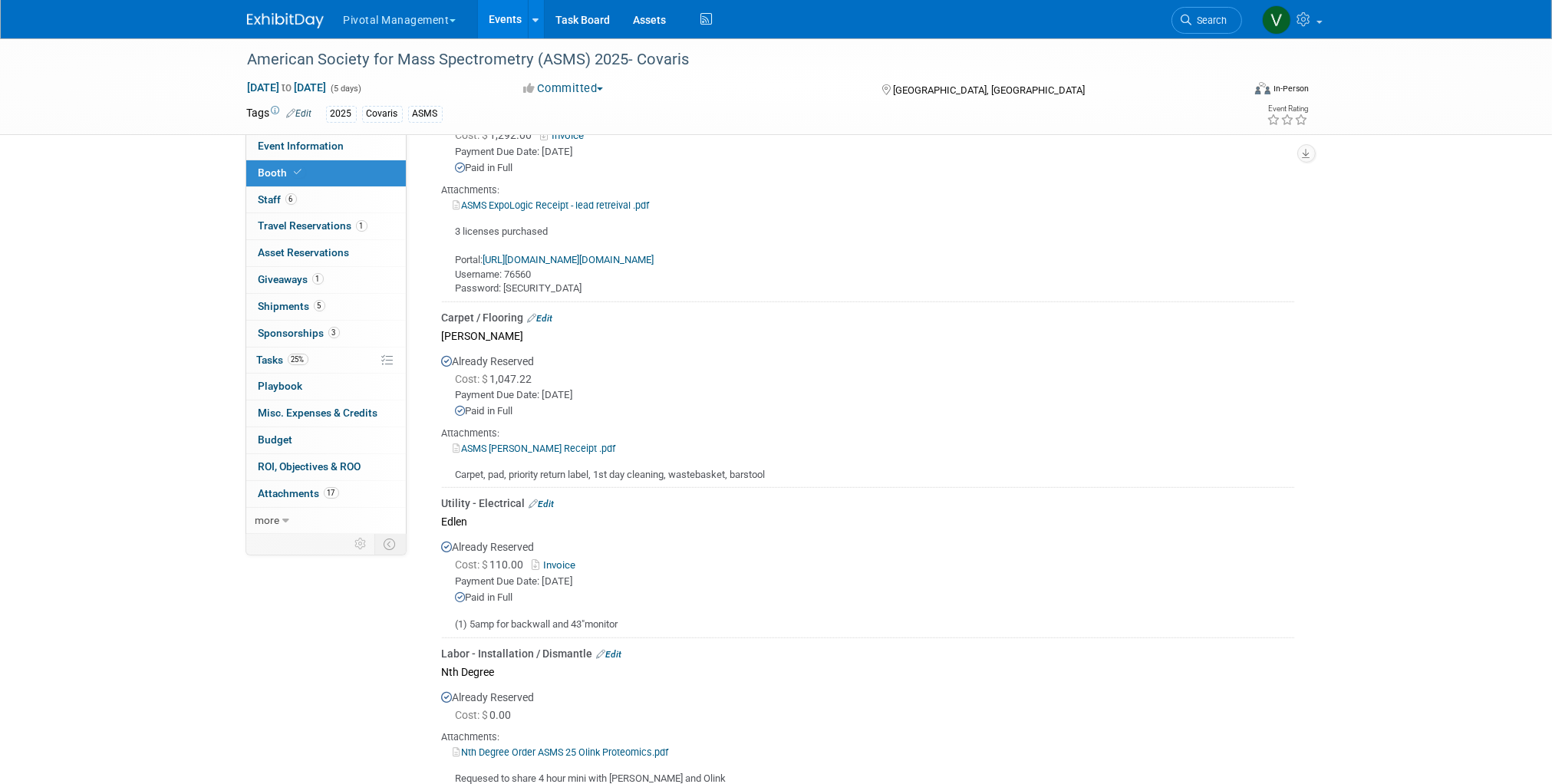
click at [501, 19] on link "Events" at bounding box center [506, 19] width 56 height 38
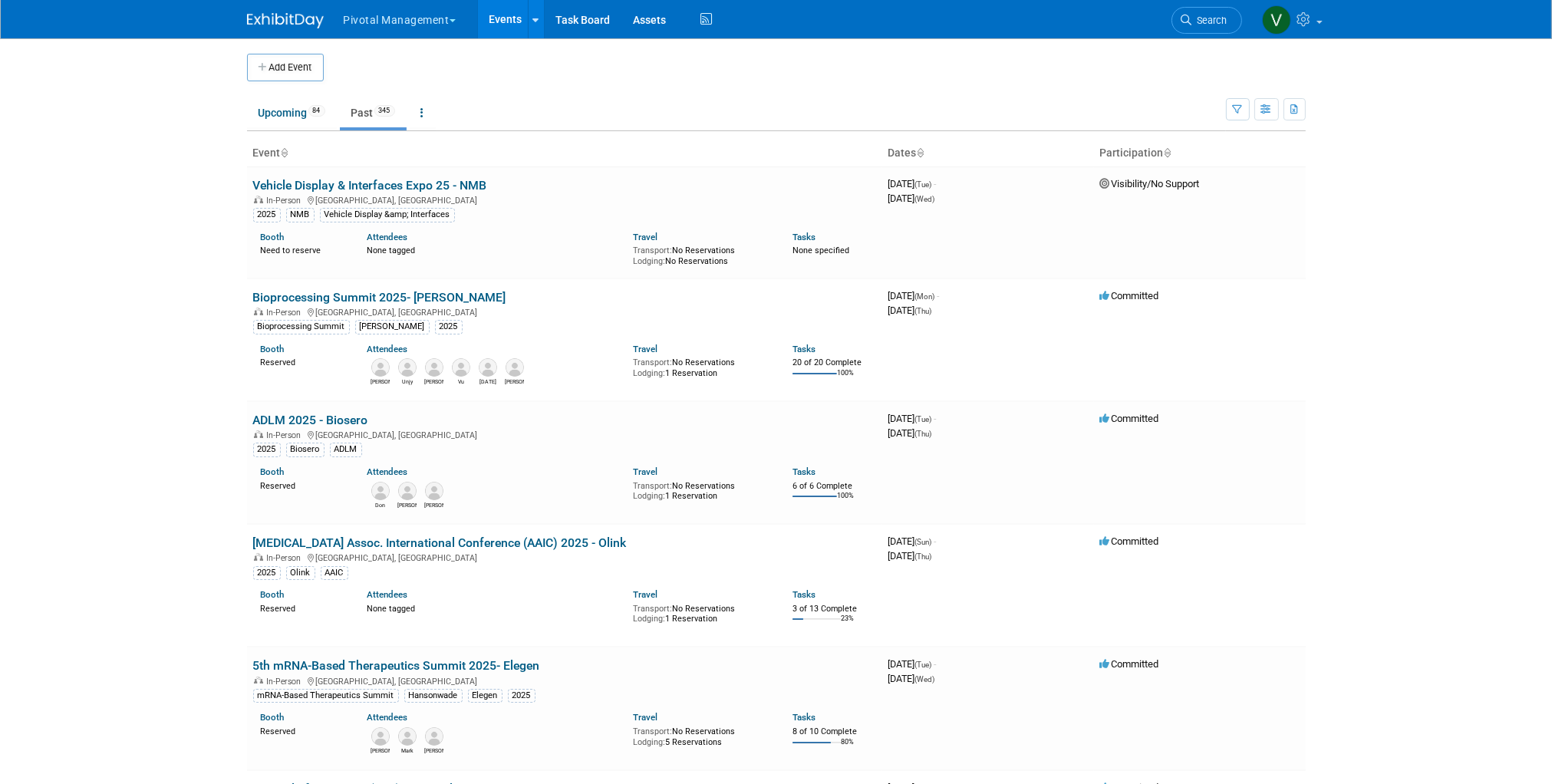
scroll to position [743, 0]
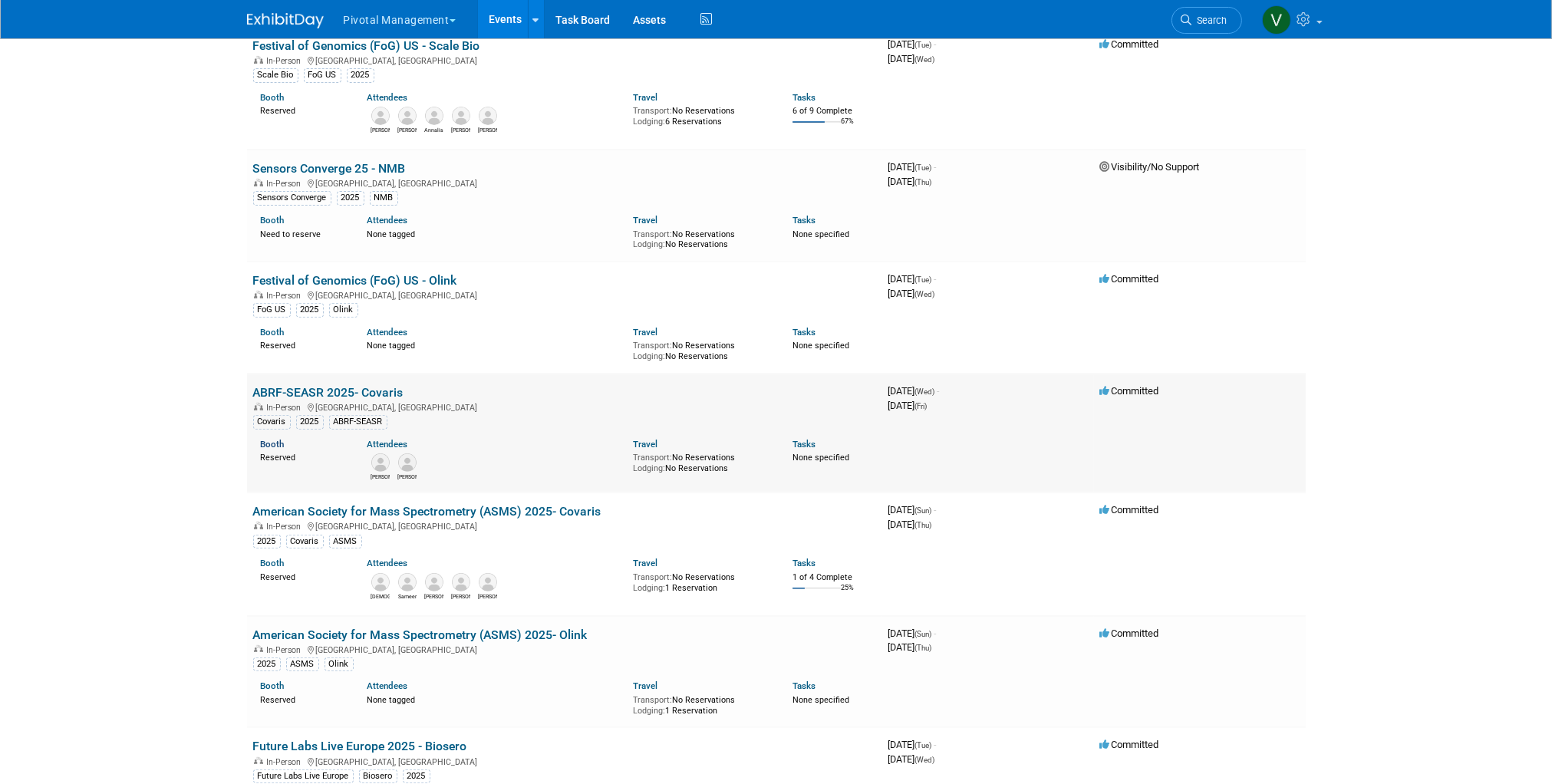
click at [274, 441] on link "Booth" at bounding box center [273, 444] width 24 height 11
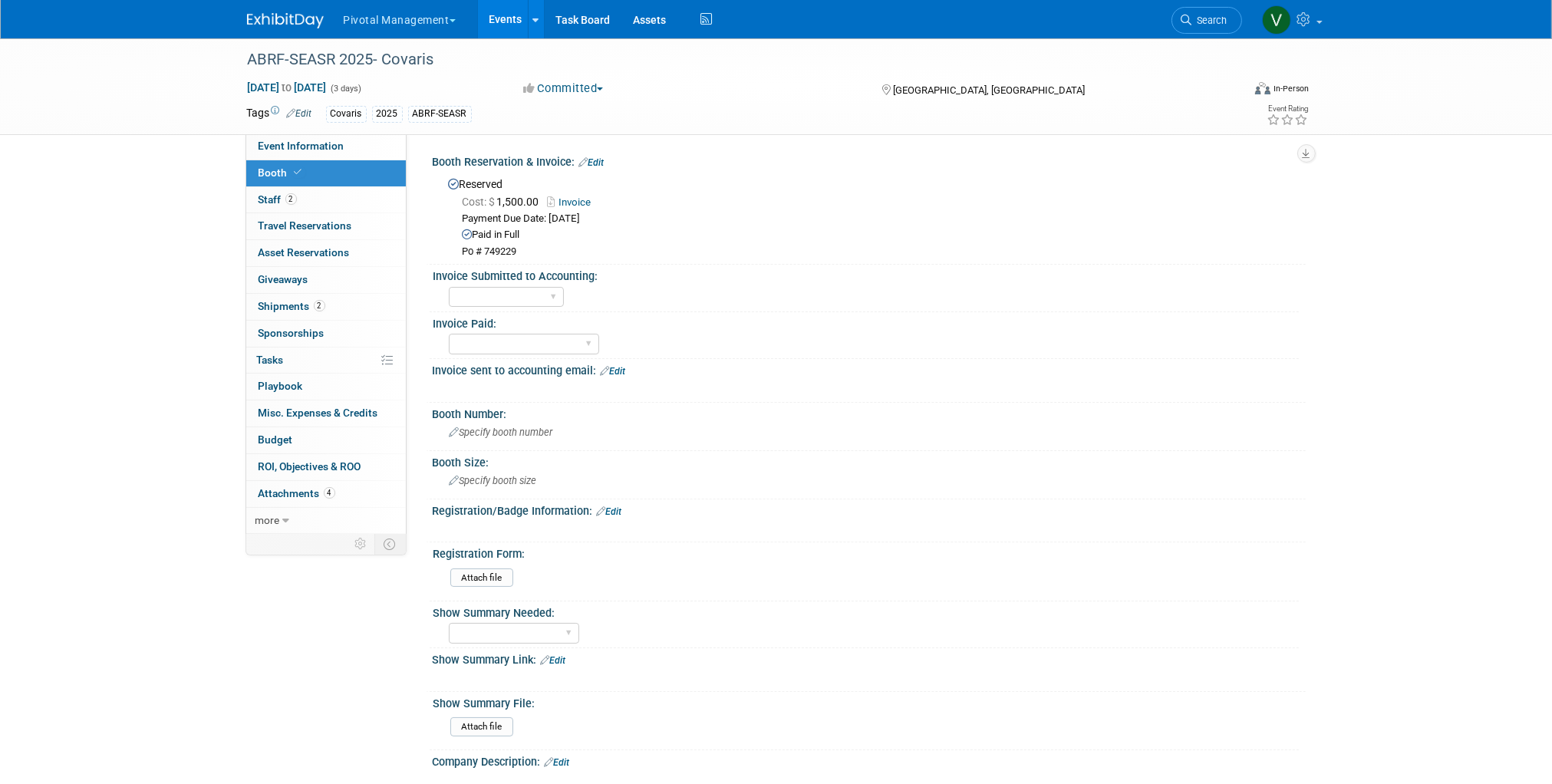
click at [579, 202] on link "Invoice" at bounding box center [574, 202] width 52 height 12
click at [514, 21] on link "Events" at bounding box center [506, 19] width 56 height 38
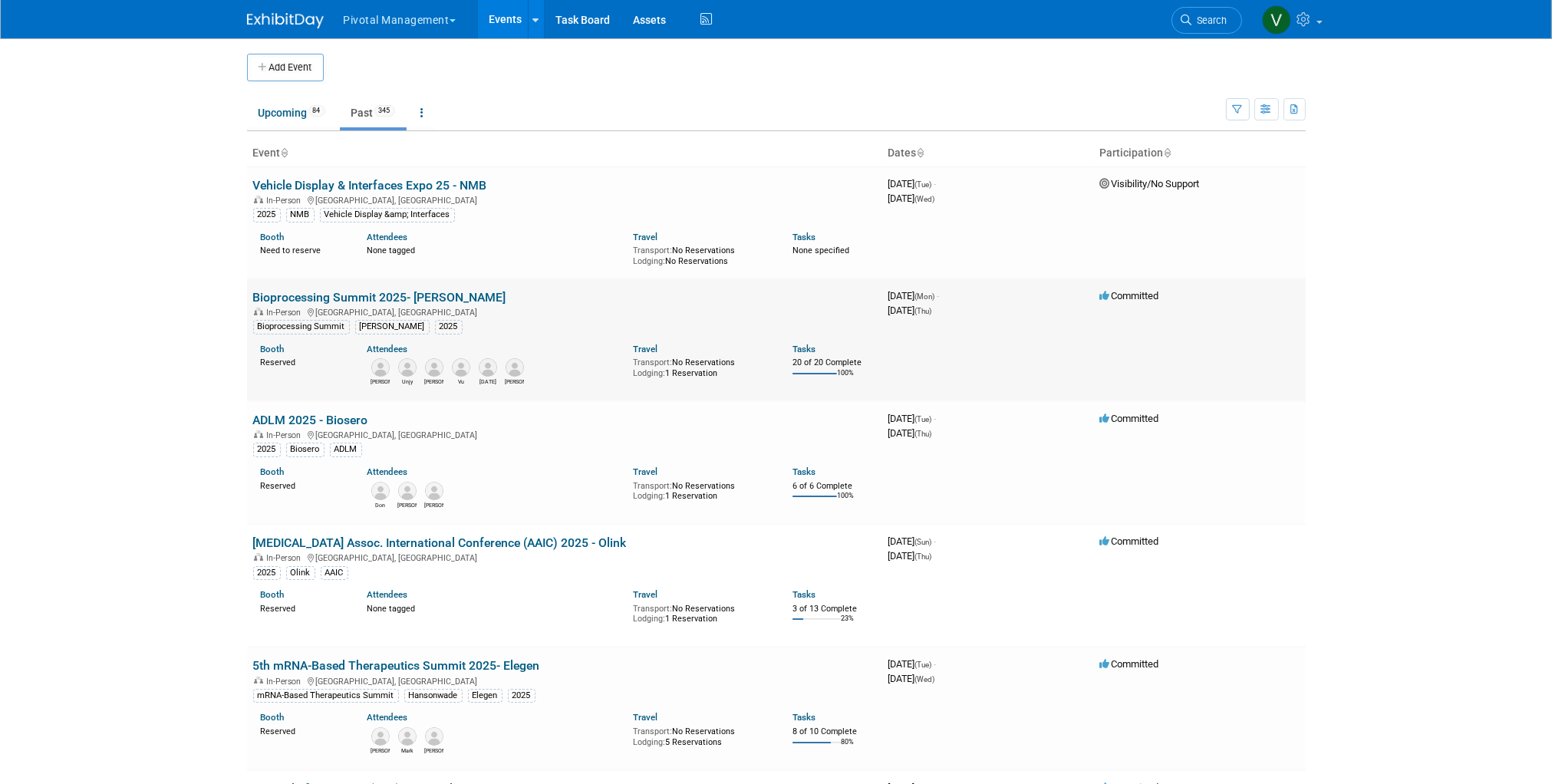
scroll to position [38237, 0]
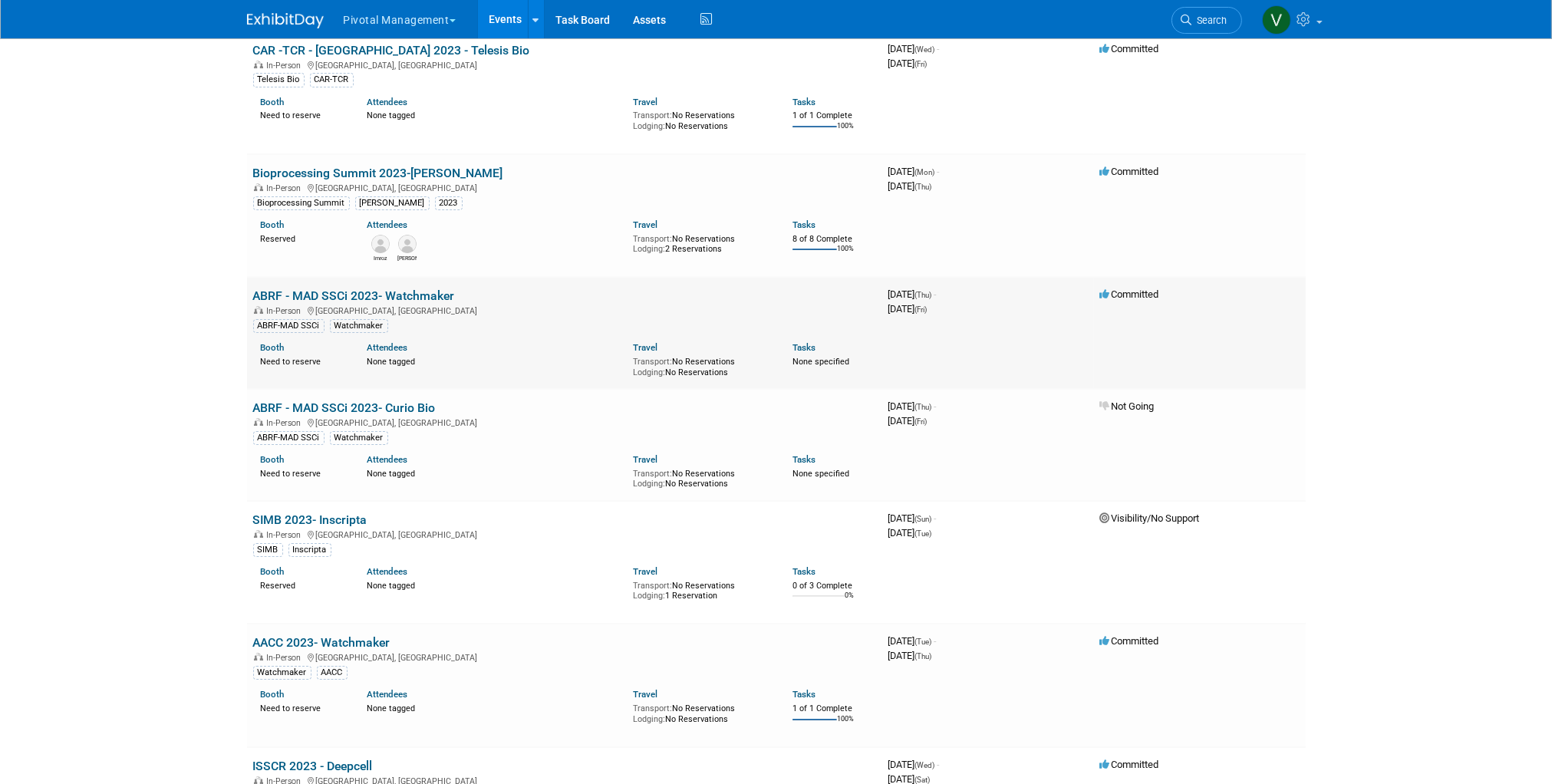
click at [355, 303] on link "ABRF - MAD SSCi 2023- Watchmaker" at bounding box center [353, 296] width 202 height 15
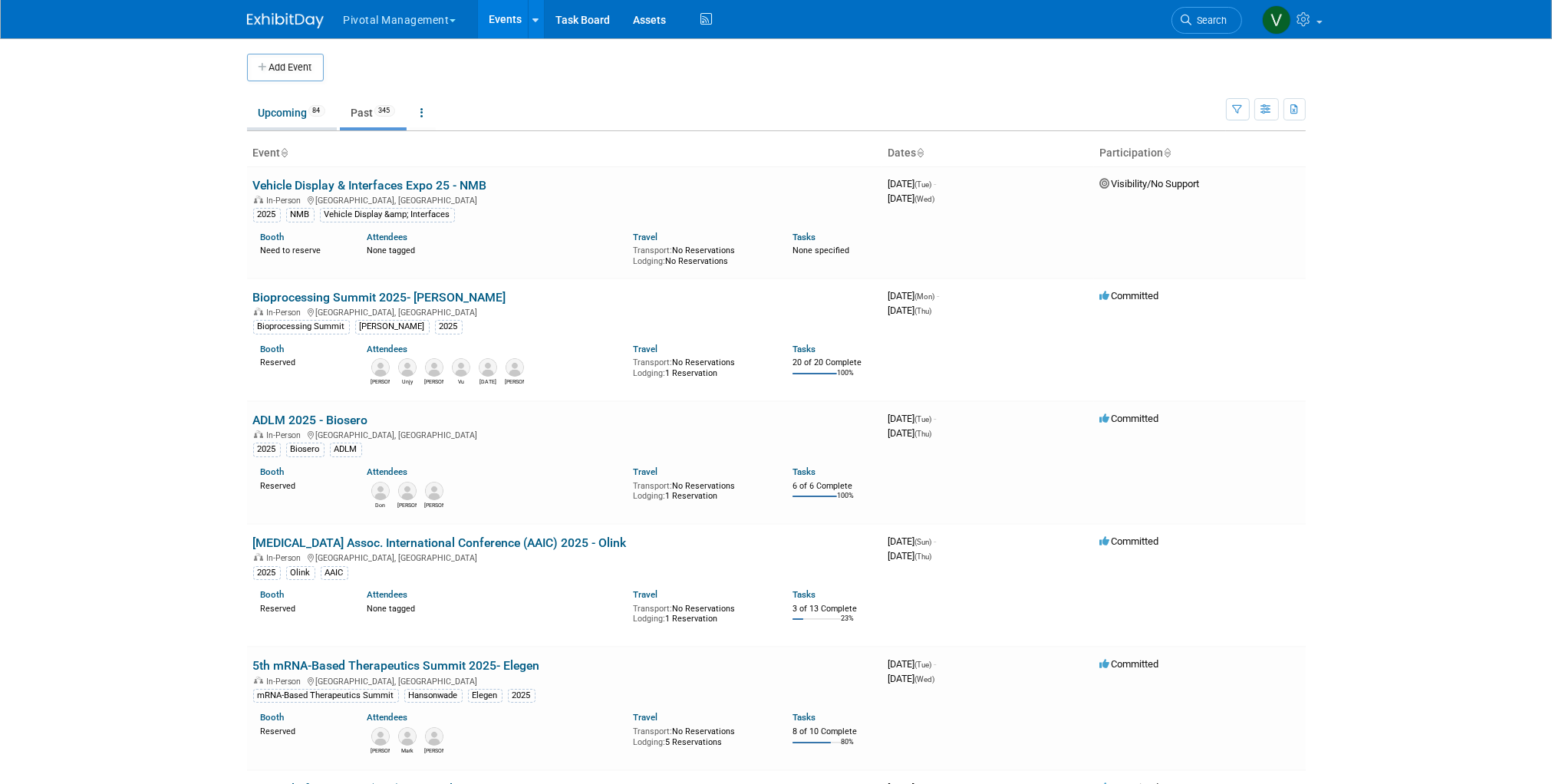
click at [284, 119] on link "Upcoming 84" at bounding box center [292, 112] width 90 height 29
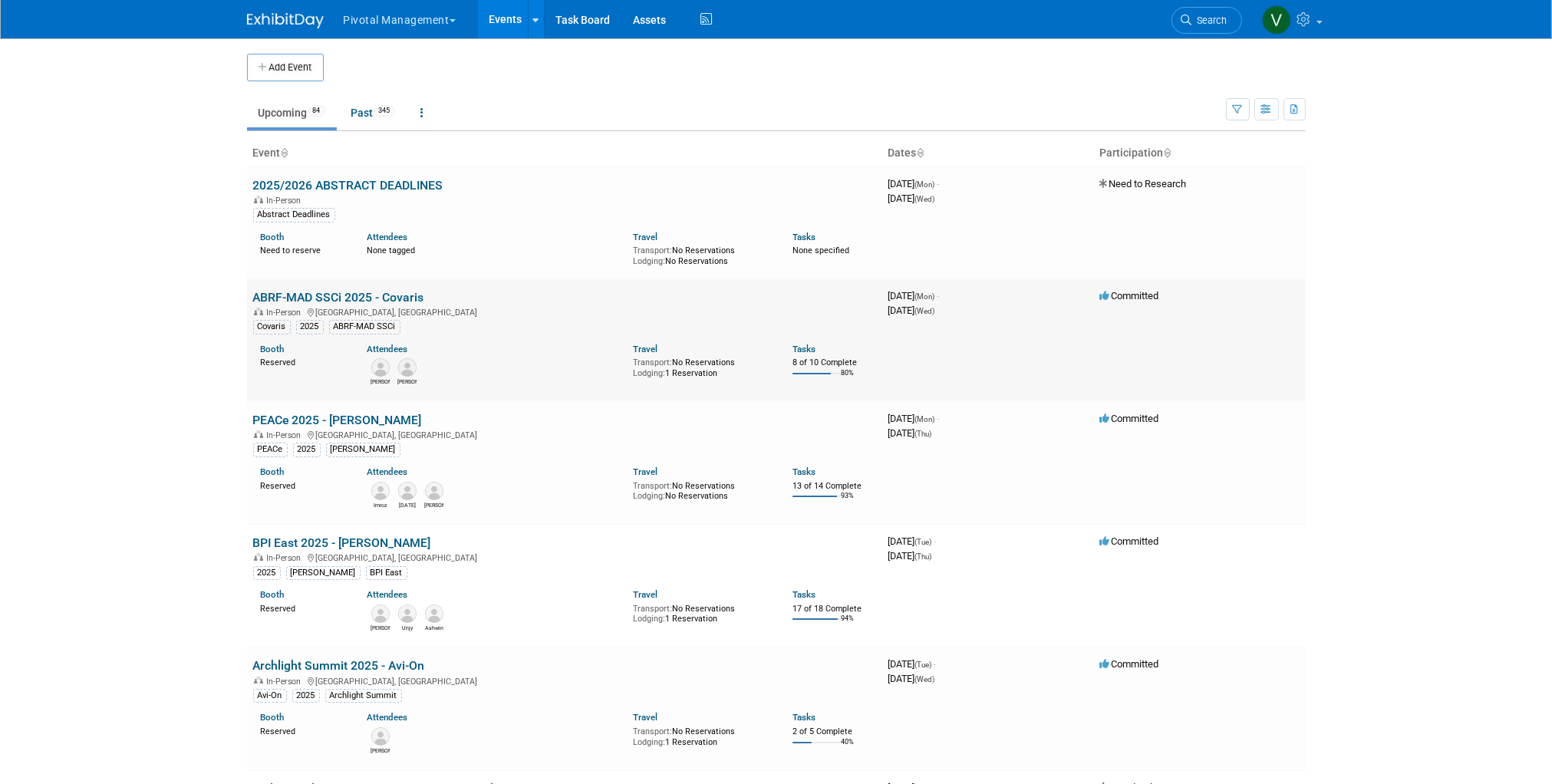
click at [403, 292] on link "ABRF-MAD SSCi 2025 - Covaris" at bounding box center [339, 298] width 171 height 15
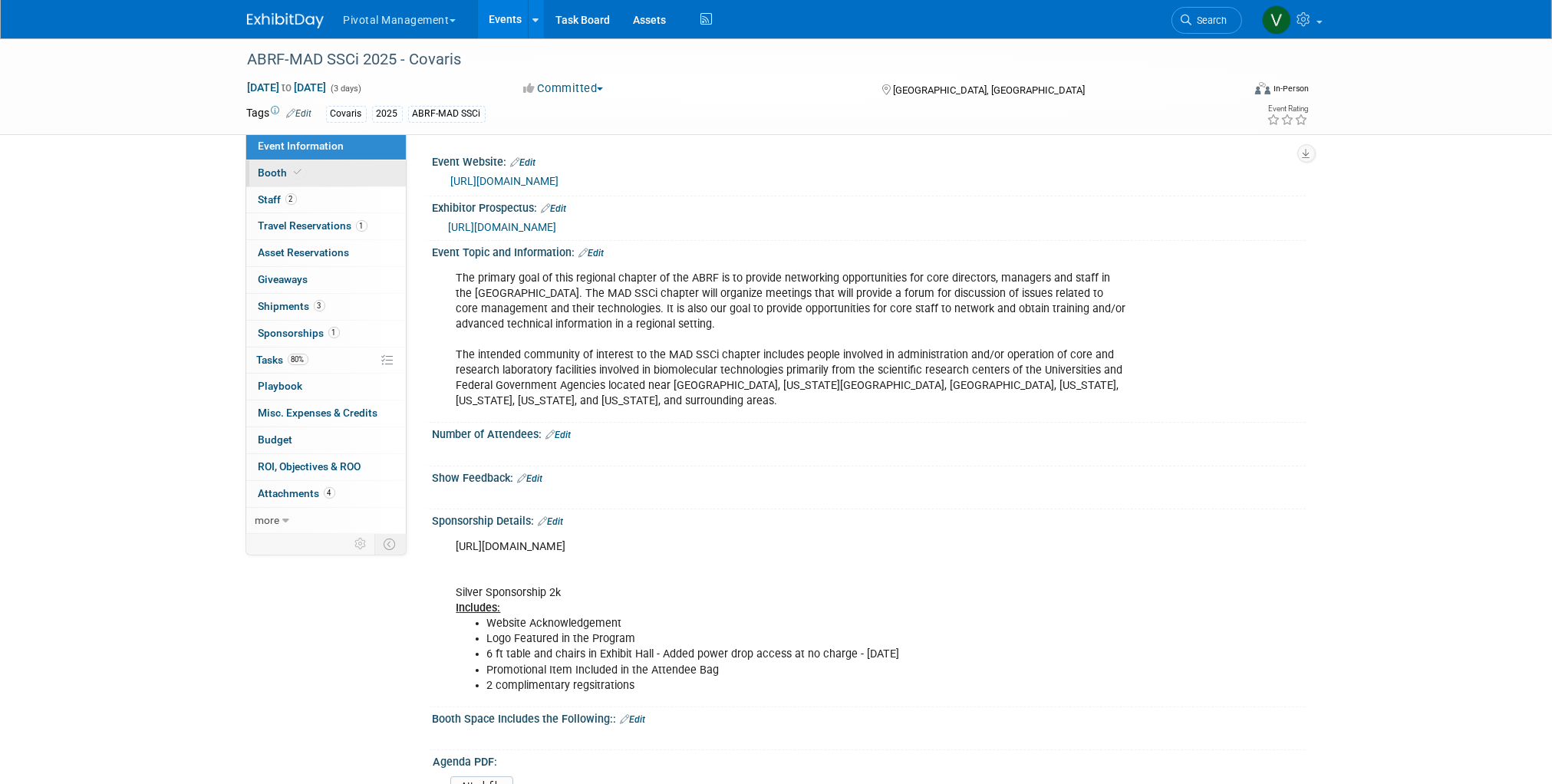
click at [292, 166] on span "Booth" at bounding box center [282, 172] width 47 height 12
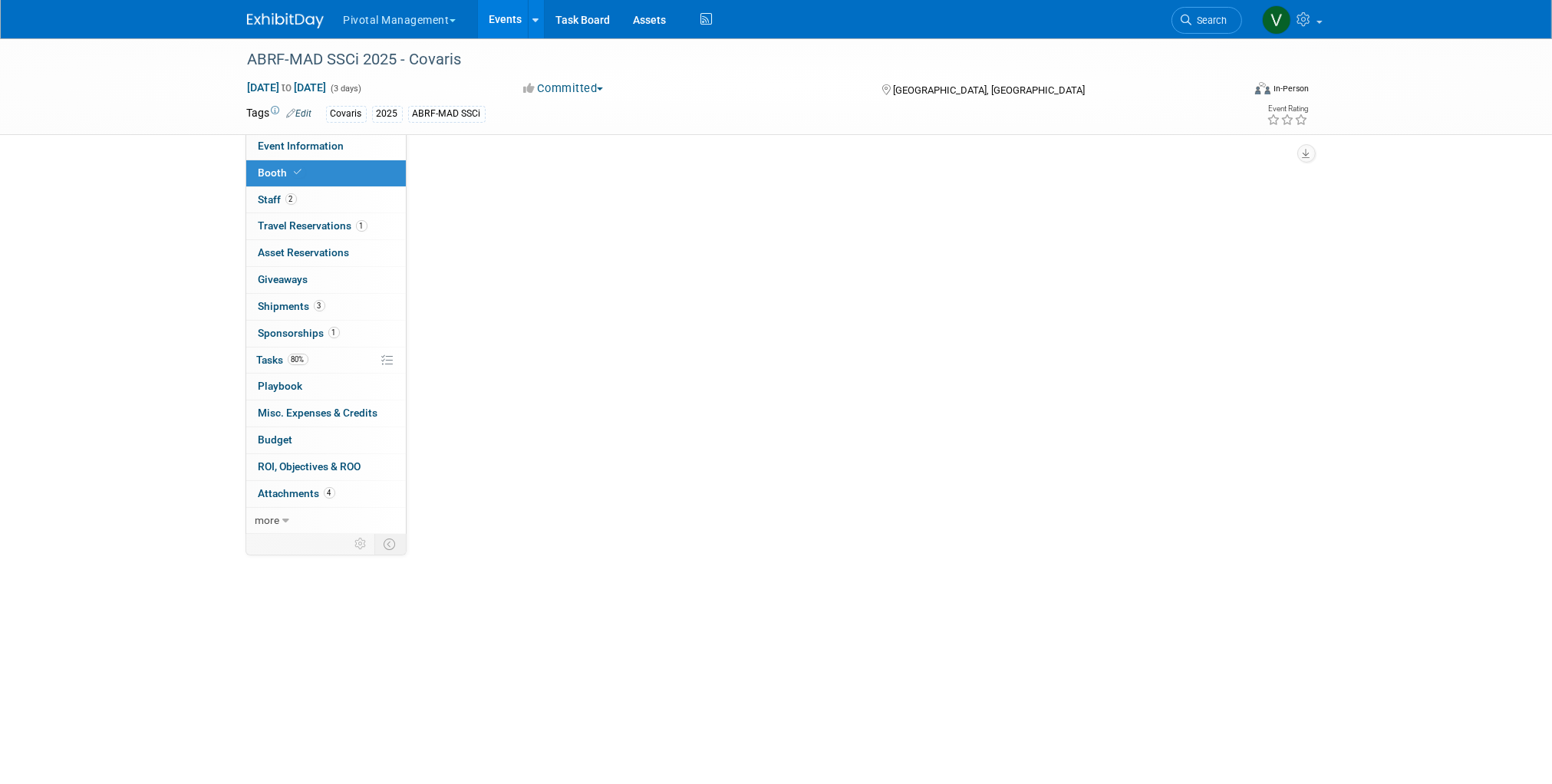
select select "Yes"
select select "No"
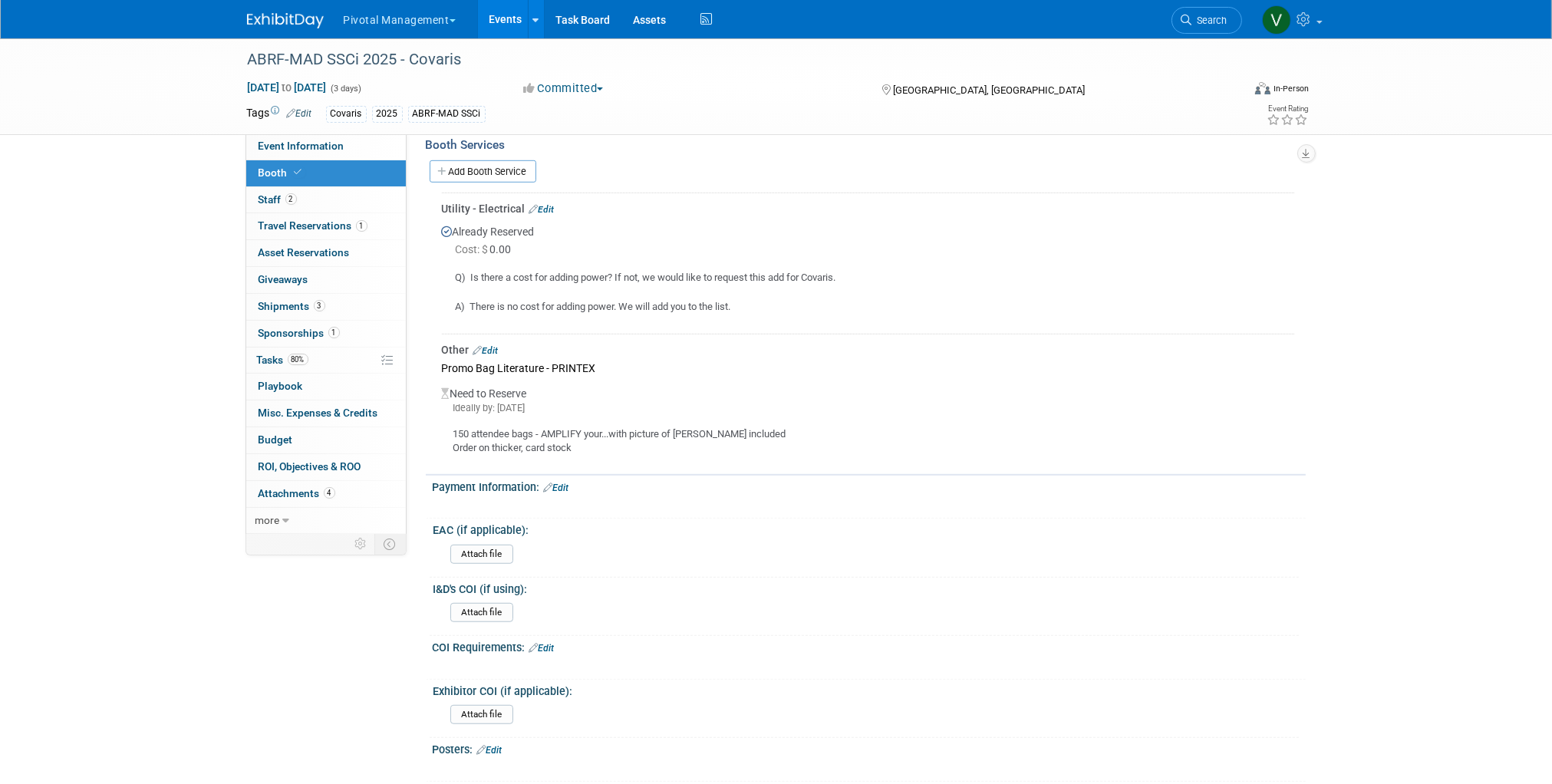
scroll to position [1212, 0]
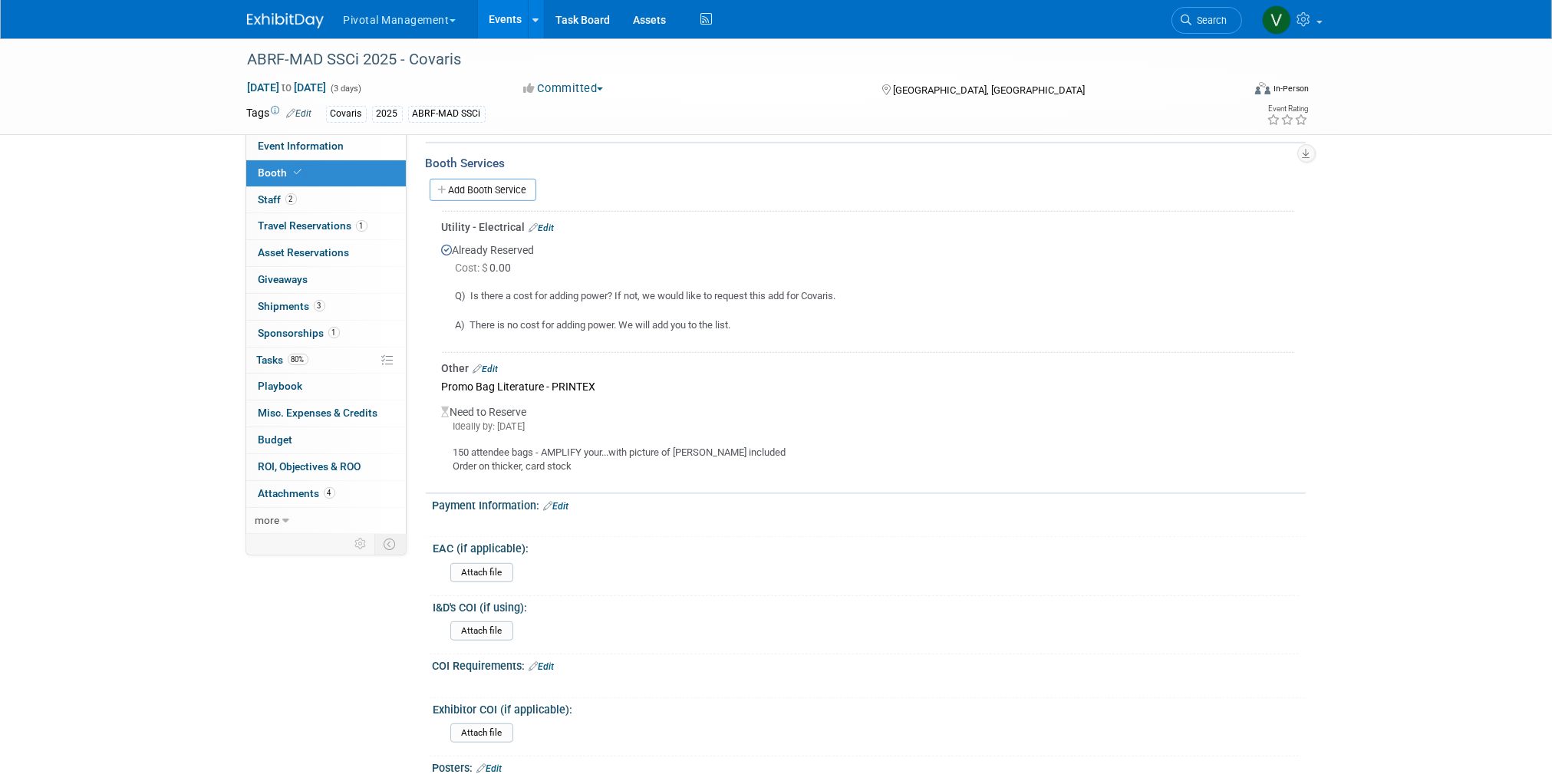
click at [497, 23] on link "Events" at bounding box center [506, 19] width 56 height 38
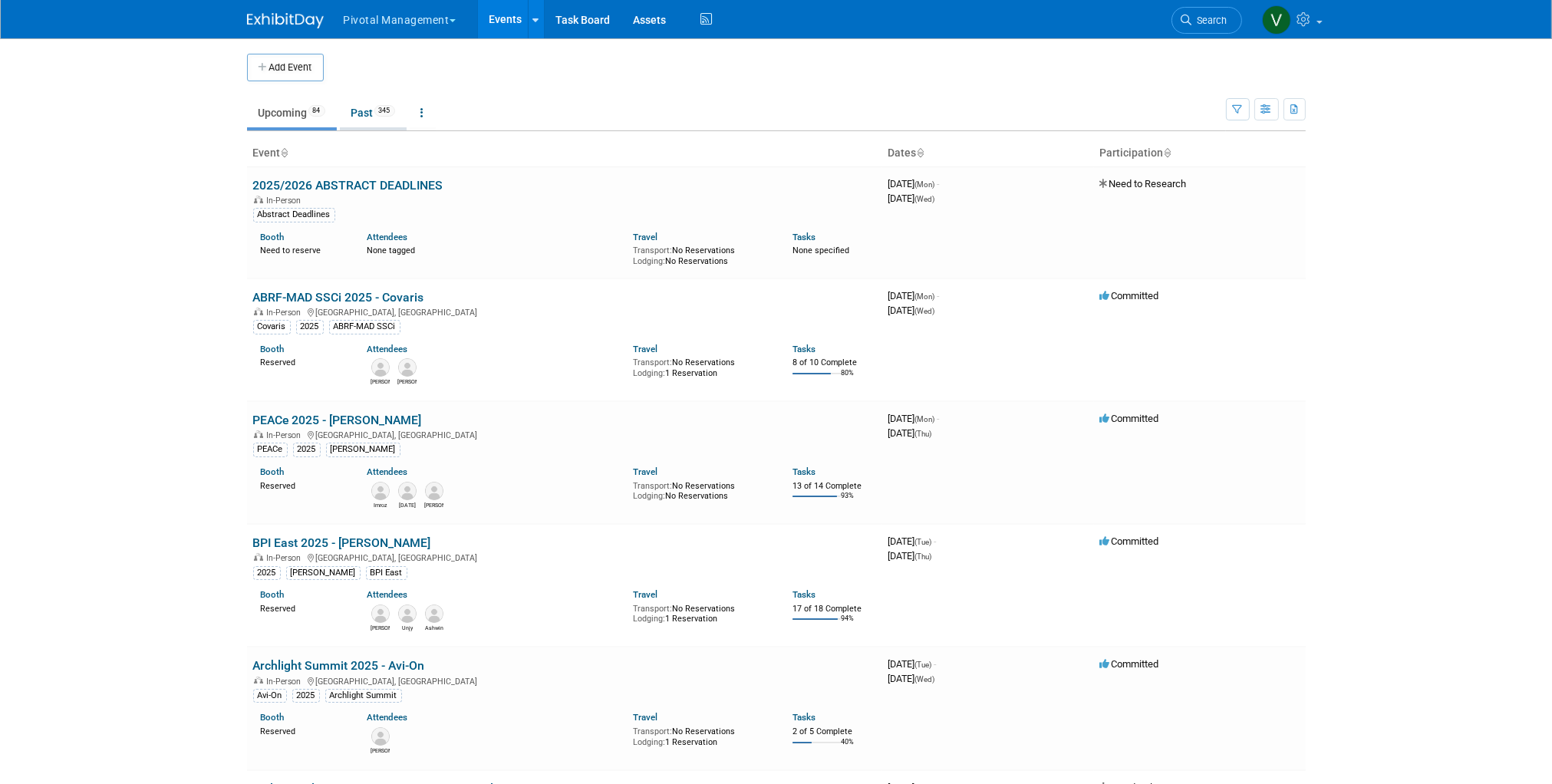
click at [363, 104] on link "Past 345" at bounding box center [373, 112] width 67 height 29
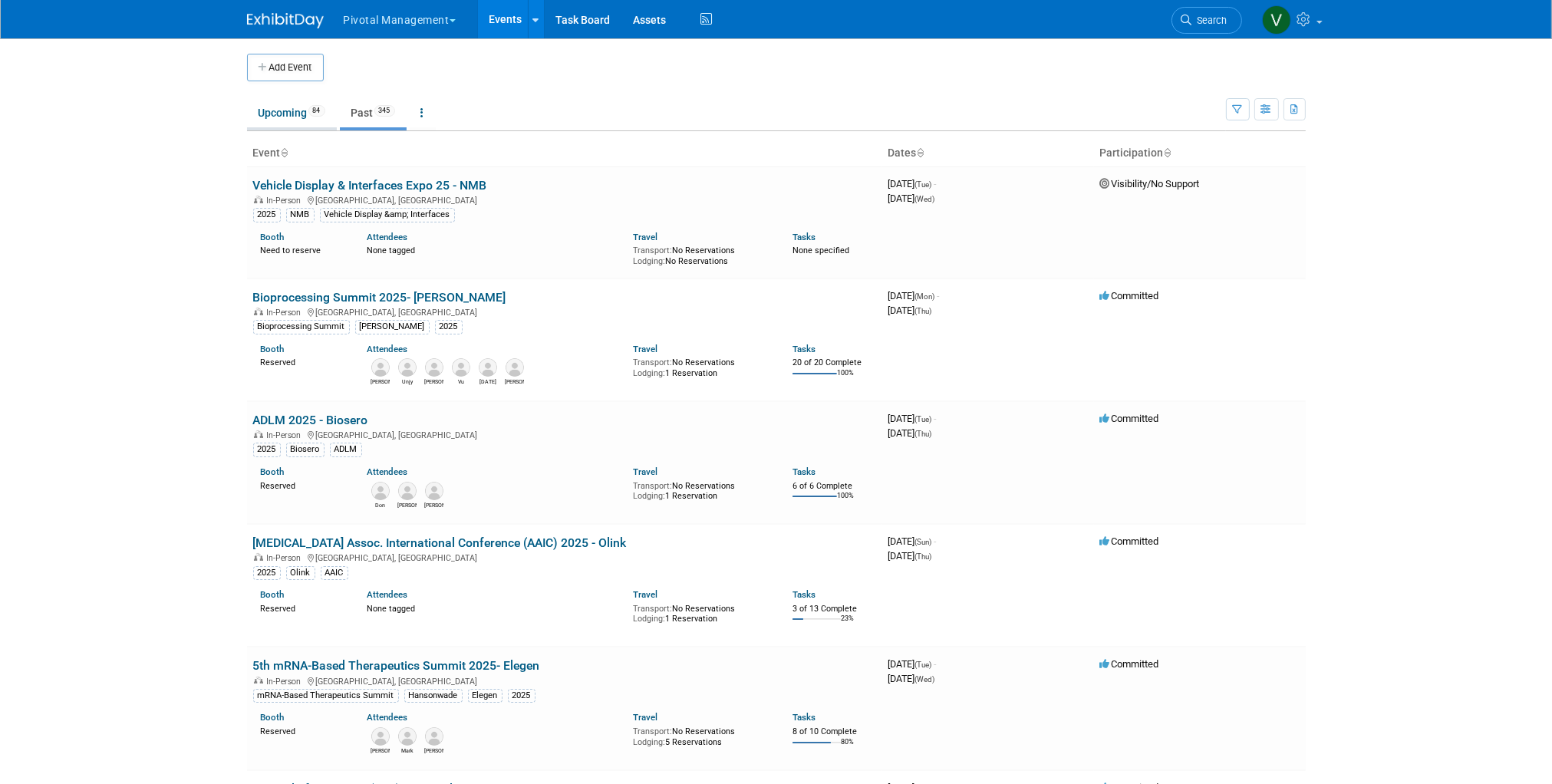
click at [300, 107] on link "Upcoming 84" at bounding box center [292, 112] width 90 height 29
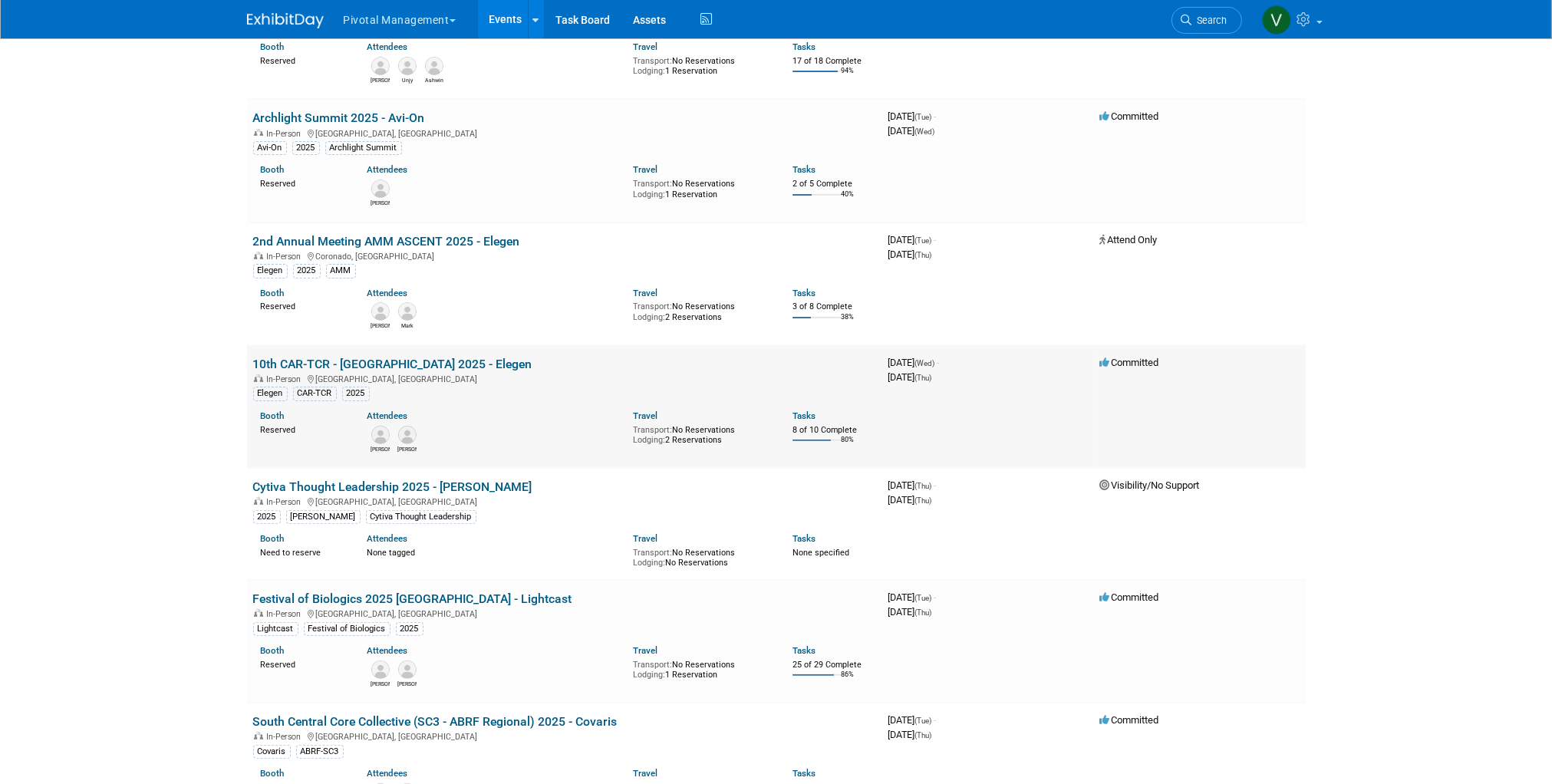
scroll to position [3373, 0]
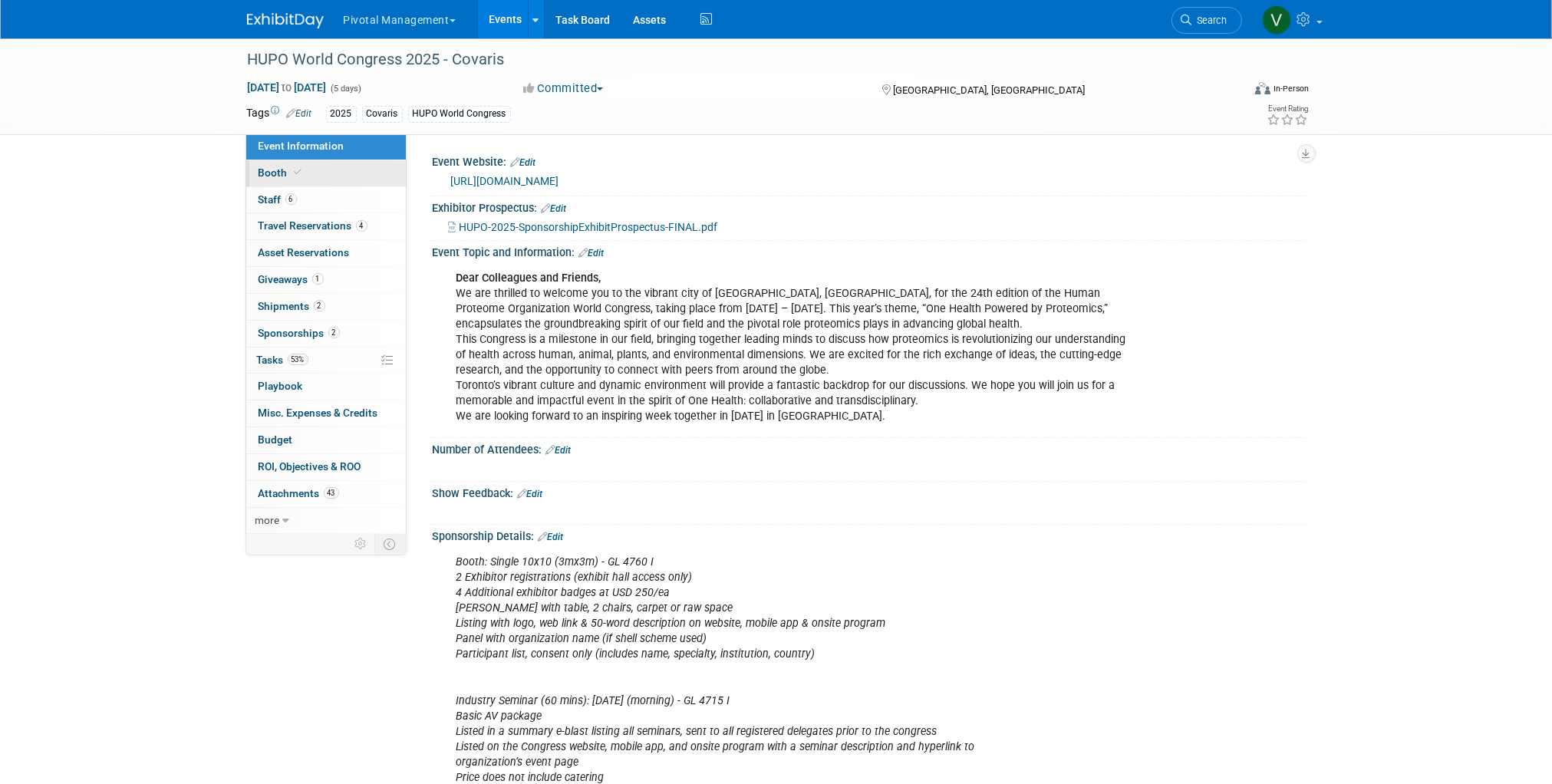
click at [330, 163] on link "Booth" at bounding box center [326, 173] width 160 height 26
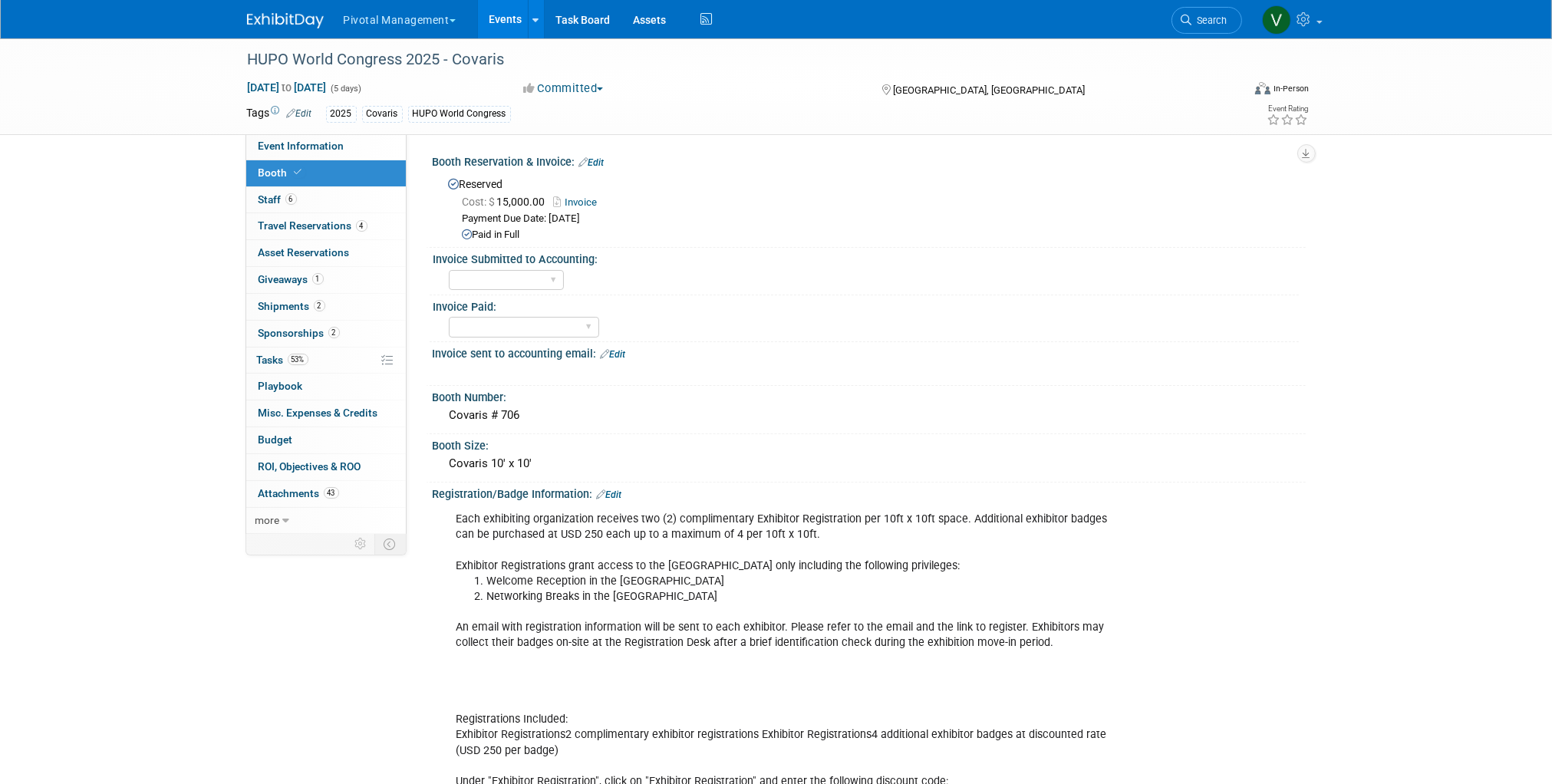
click at [580, 203] on link "Invoice" at bounding box center [580, 202] width 52 height 12
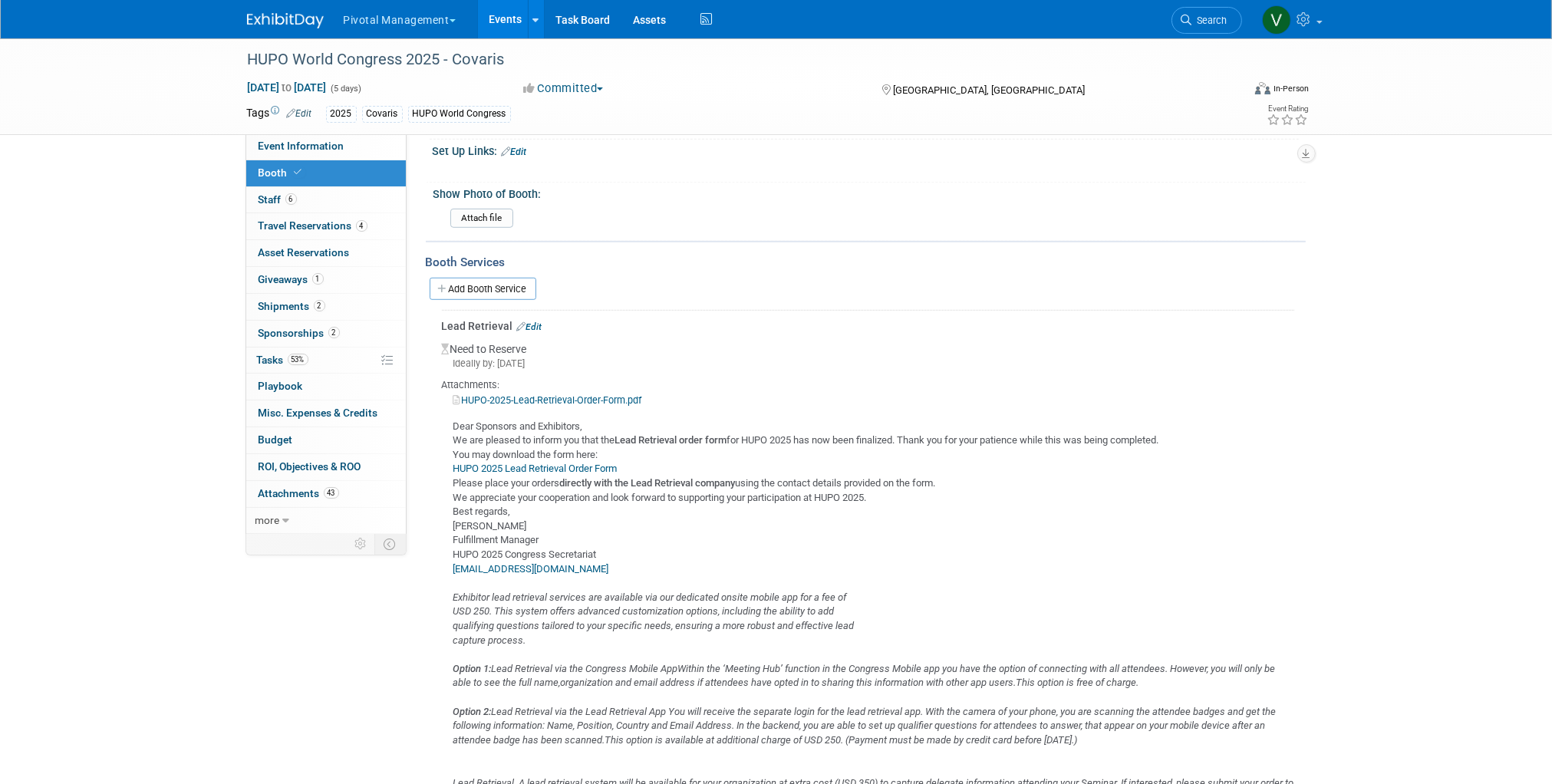
scroll to position [1414, 0]
